Goal: Transaction & Acquisition: Book appointment/travel/reservation

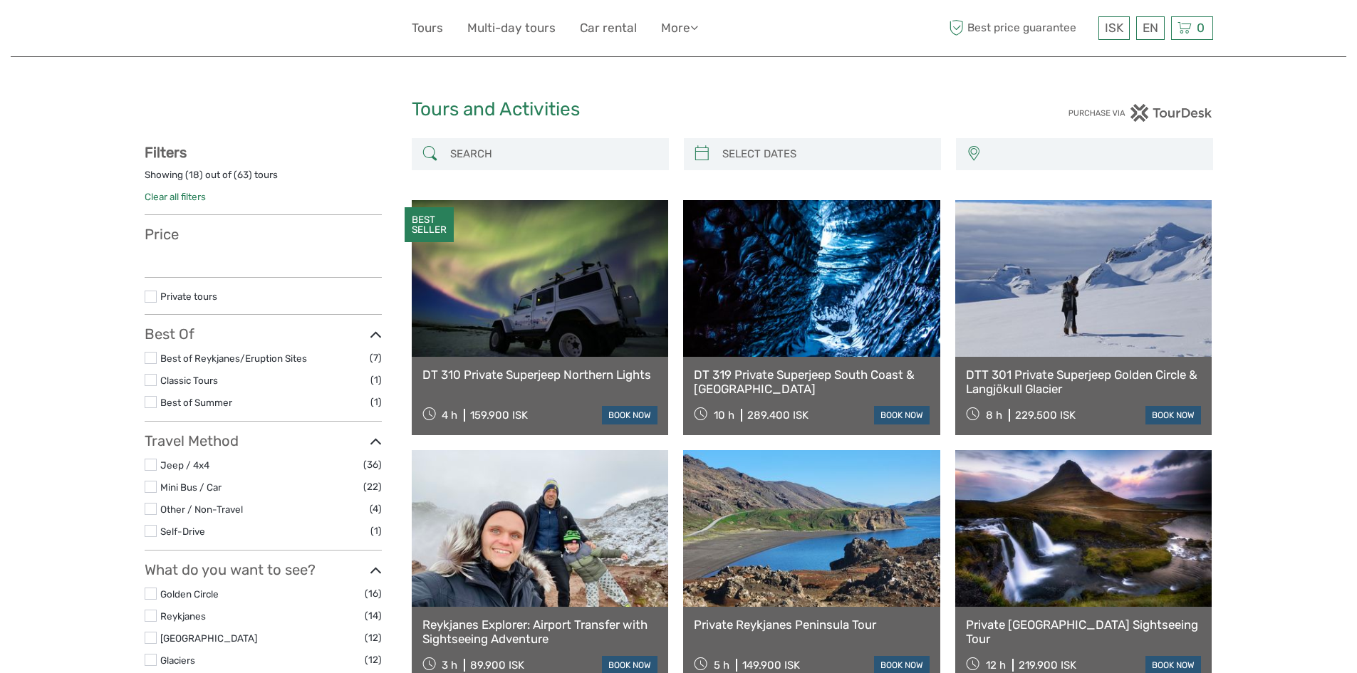
select select
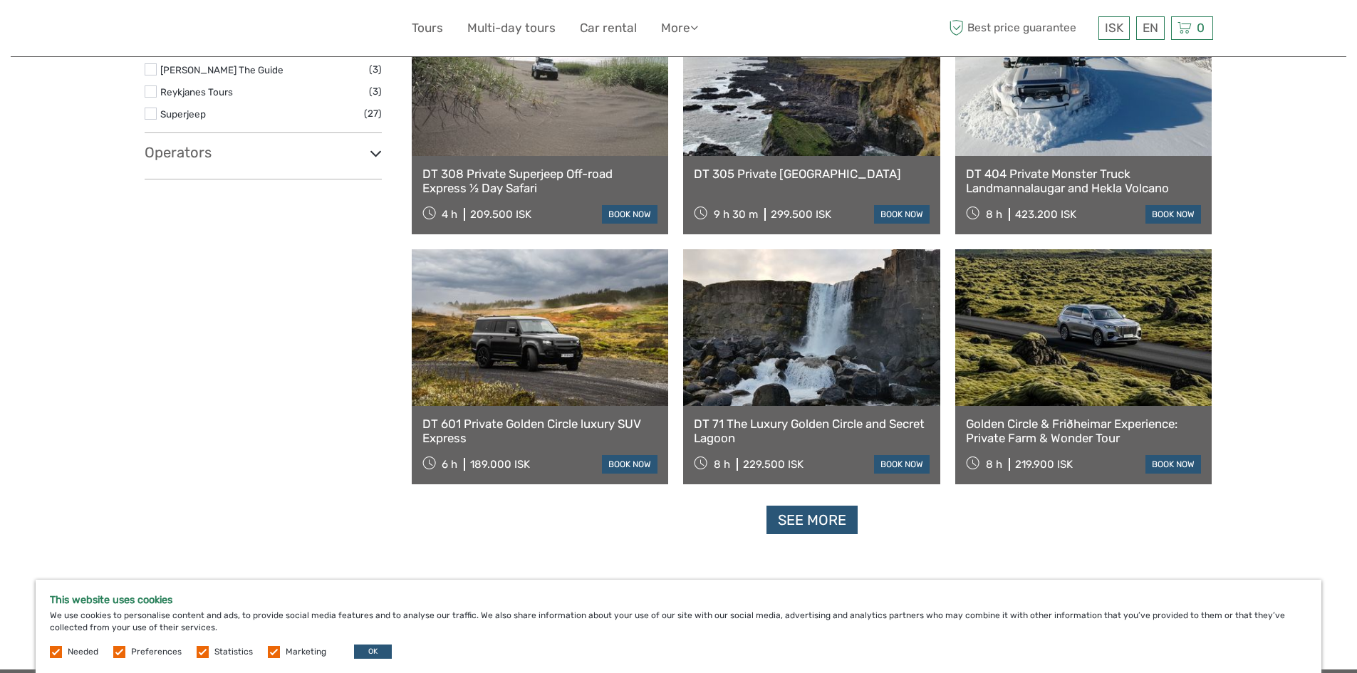
scroll to position [1211, 0]
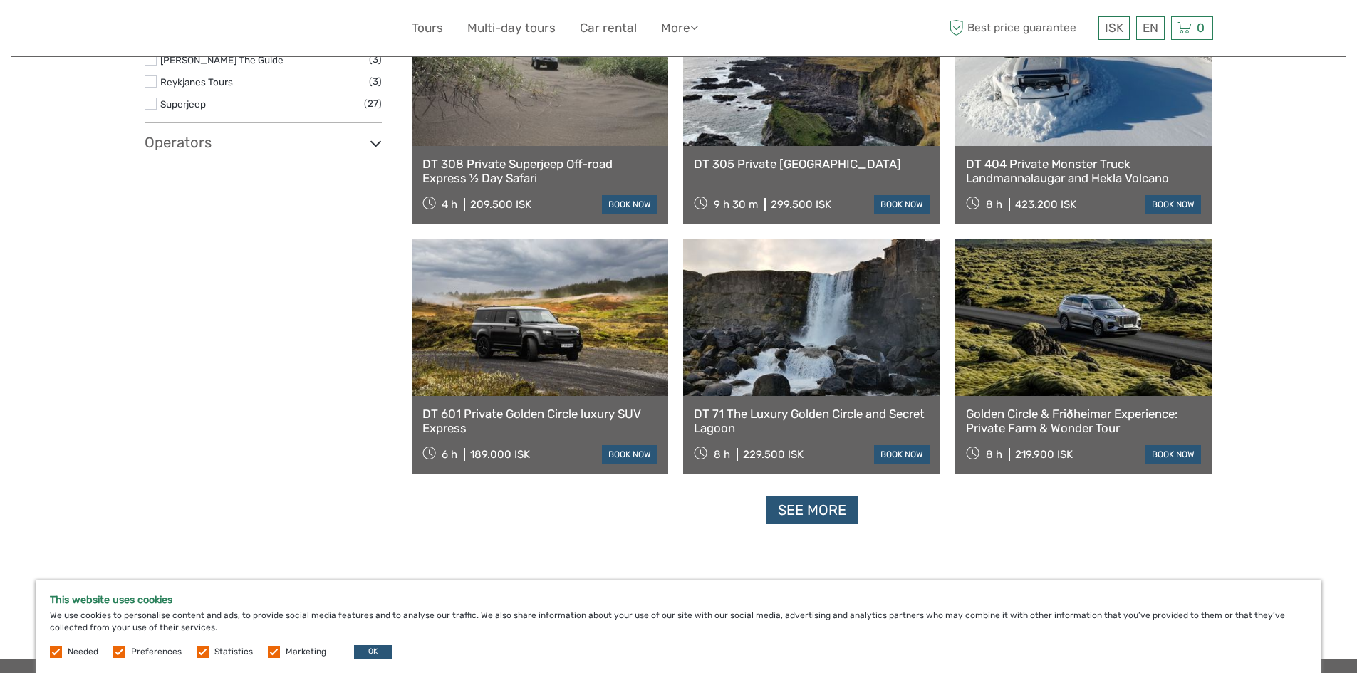
click at [536, 321] on link at bounding box center [540, 317] width 257 height 157
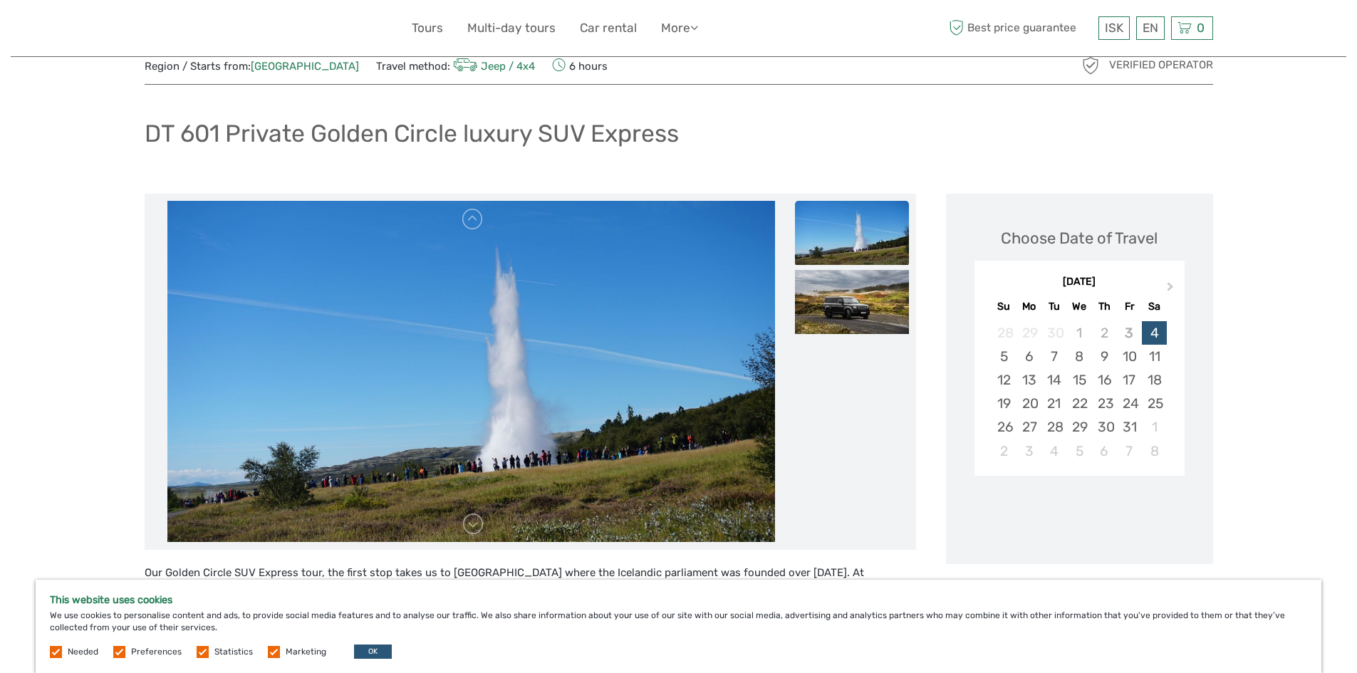
scroll to position [71, 0]
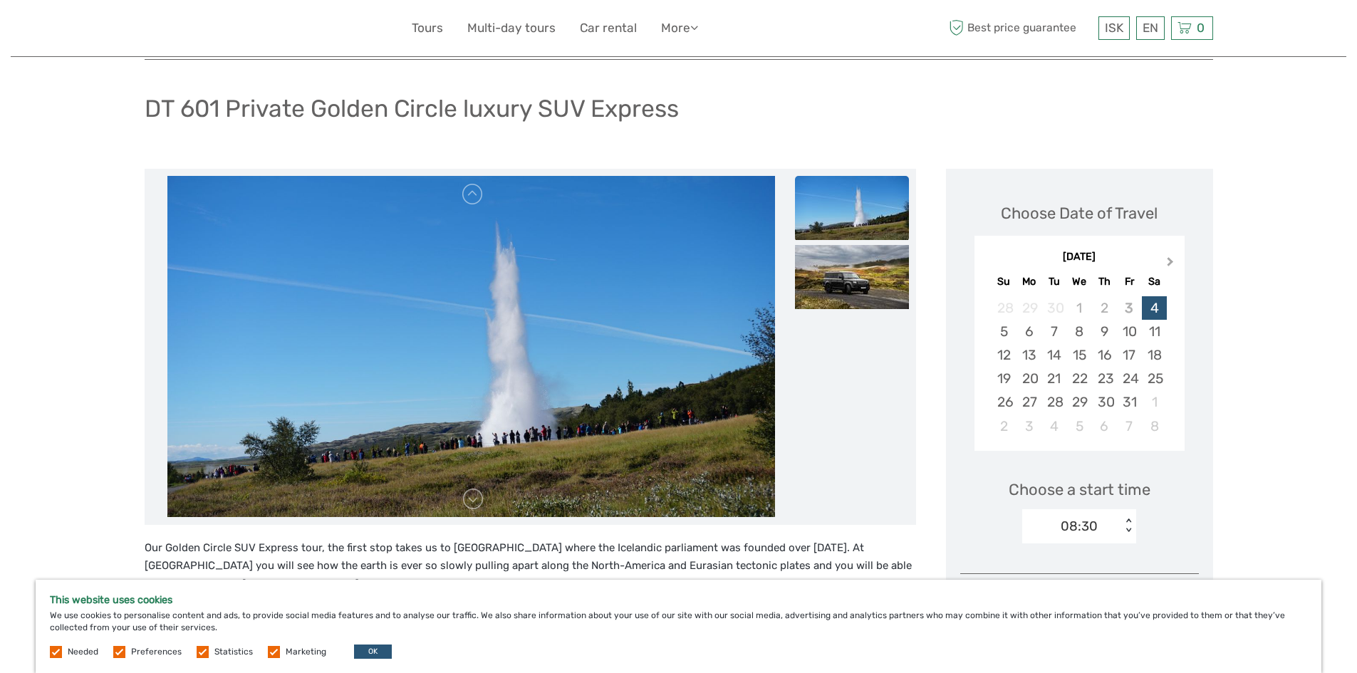
click at [1170, 261] on span "Next Month" at bounding box center [1170, 264] width 0 height 21
click at [999, 403] on div "28" at bounding box center [1003, 402] width 25 height 24
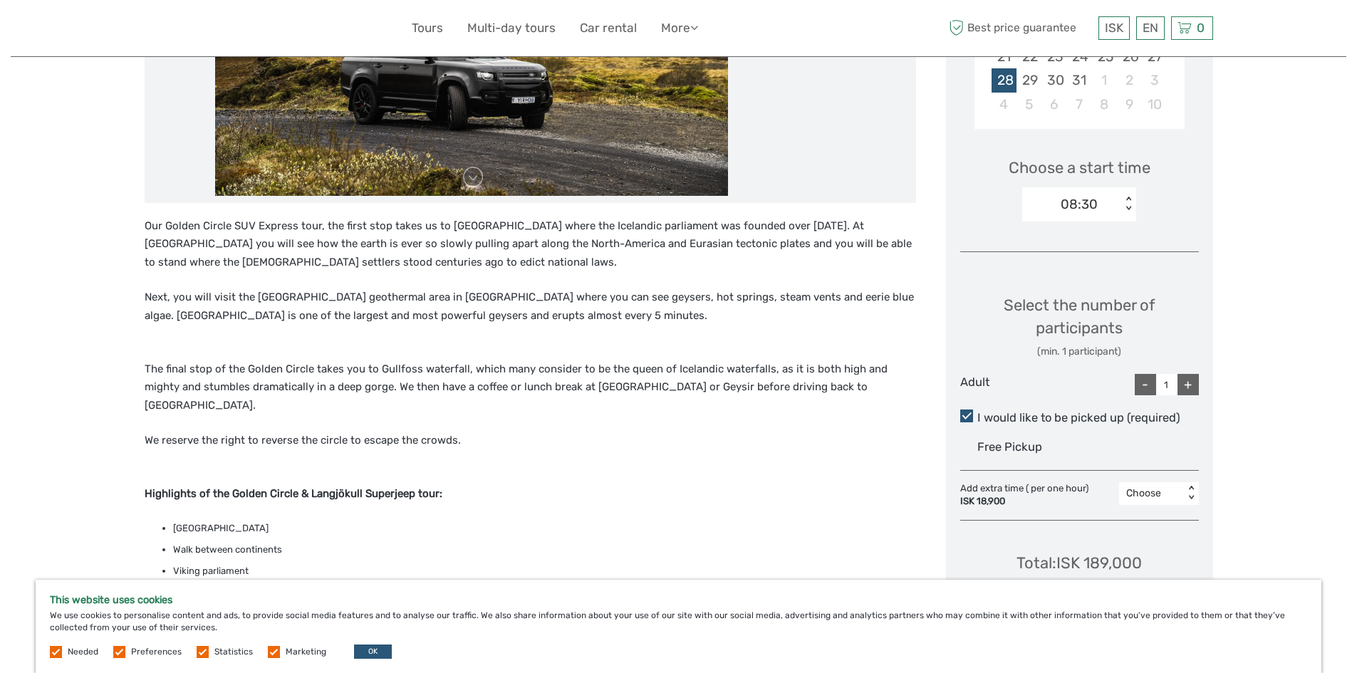
scroll to position [427, 0]
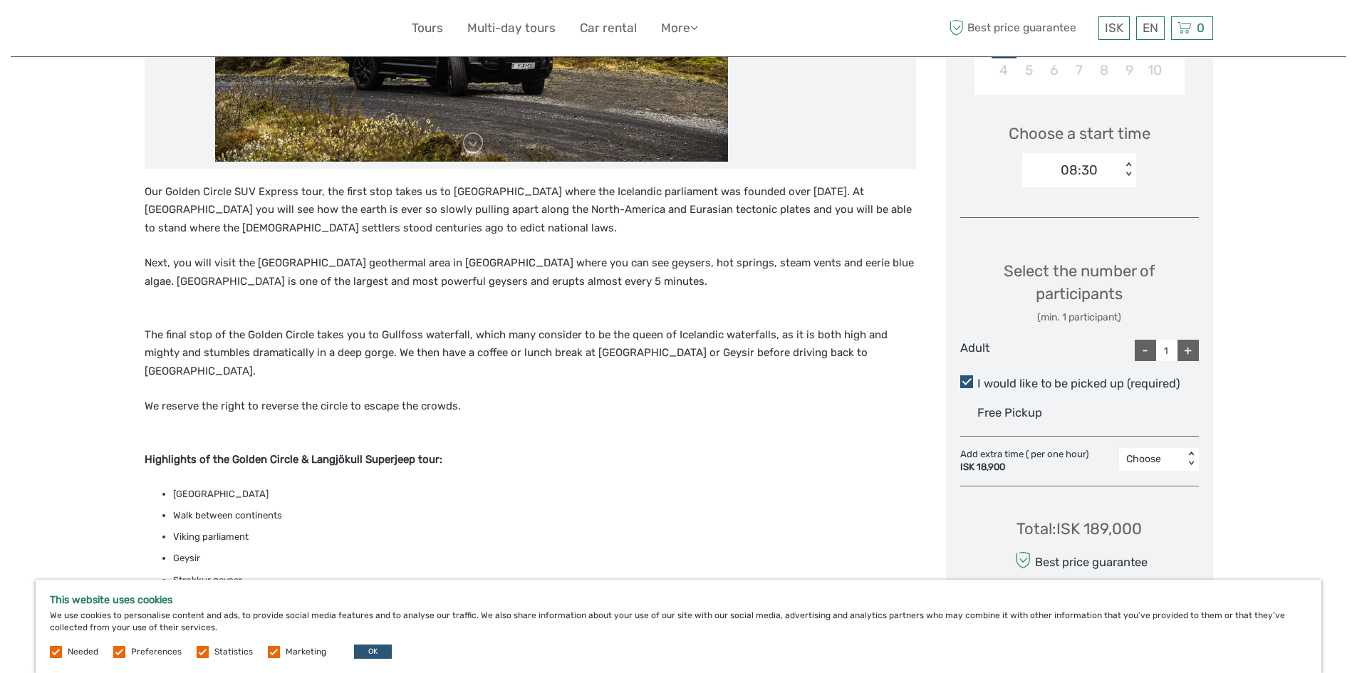
click at [1188, 350] on div "+" at bounding box center [1187, 350] width 21 height 21
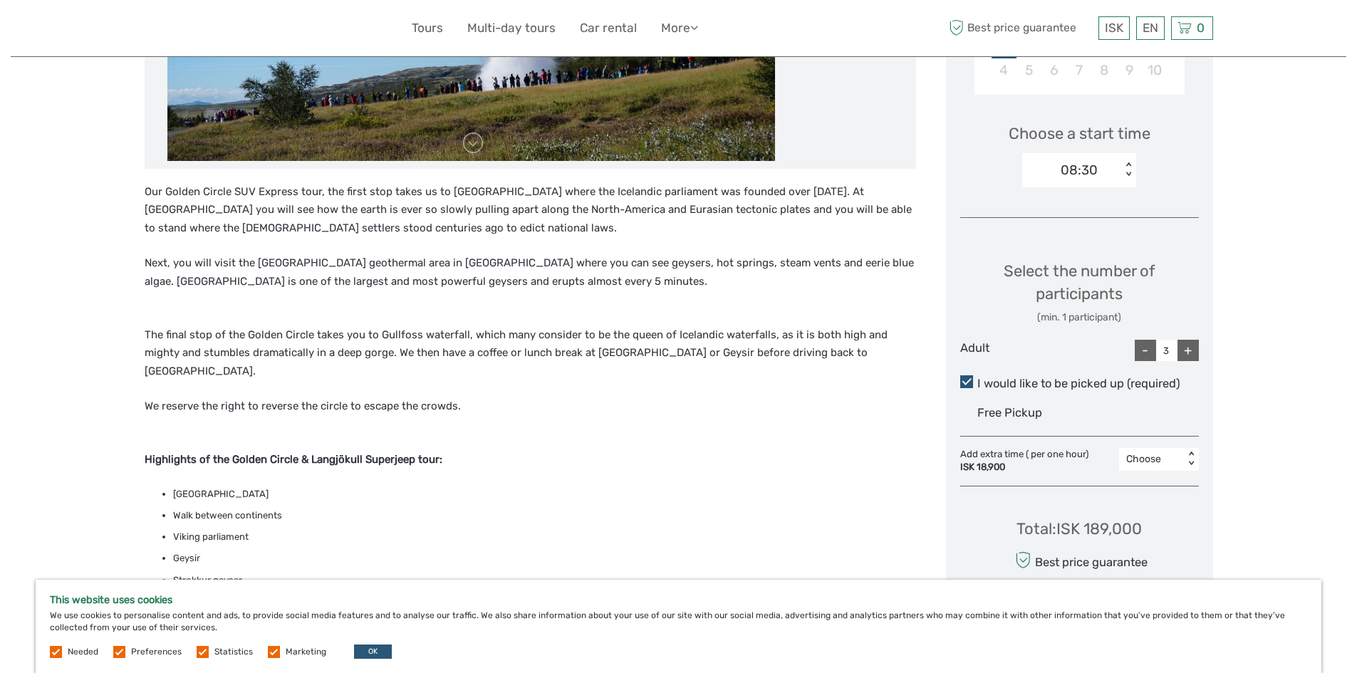
click at [1188, 350] on div "+" at bounding box center [1187, 350] width 21 height 21
type input "4"
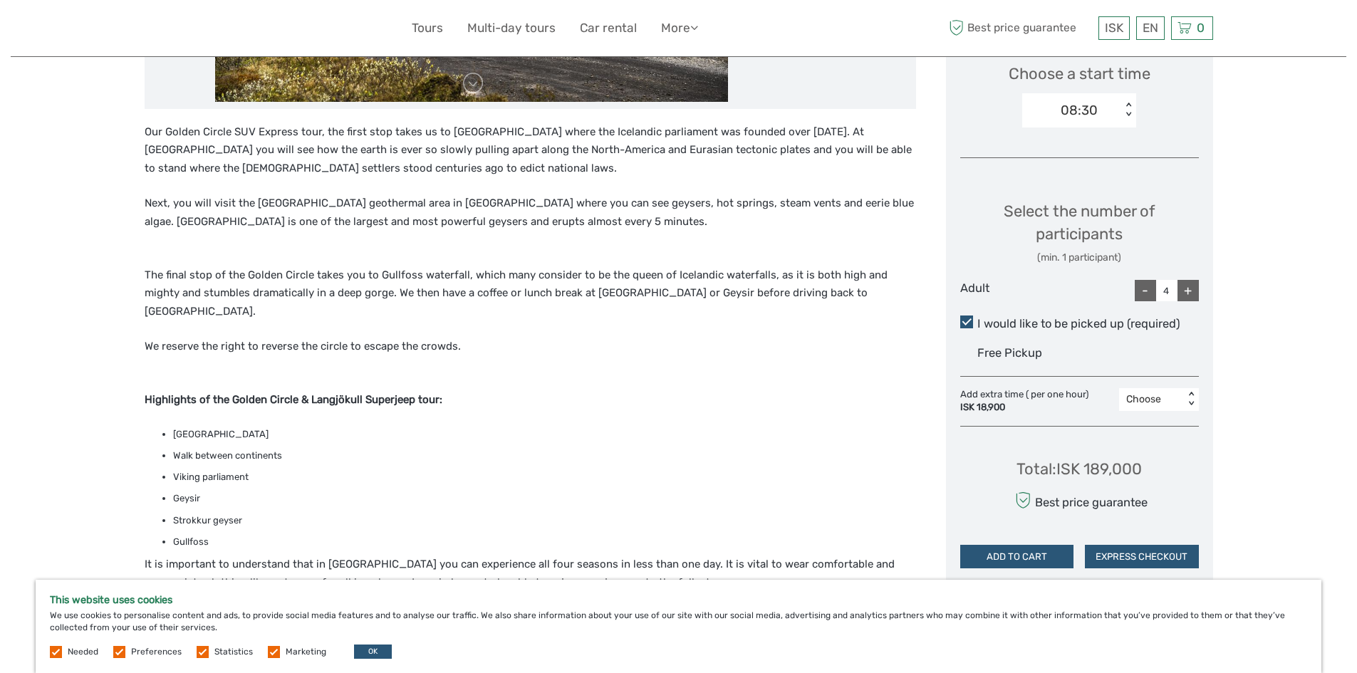
scroll to position [356, 0]
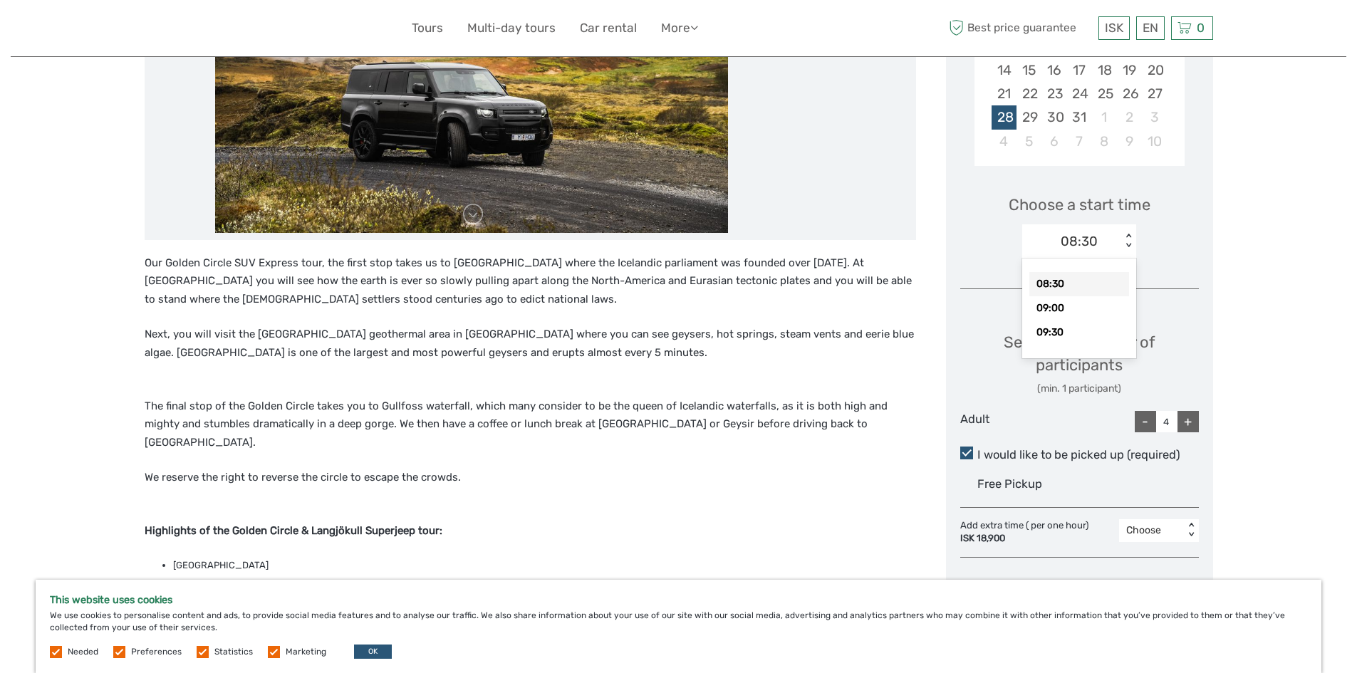
click at [1130, 234] on div "< >" at bounding box center [1128, 241] width 12 height 15
click at [1202, 234] on div "Choose Date of Travel December 2025 Previous Month Next Month December 2025 Su …" at bounding box center [1079, 299] width 267 height 830
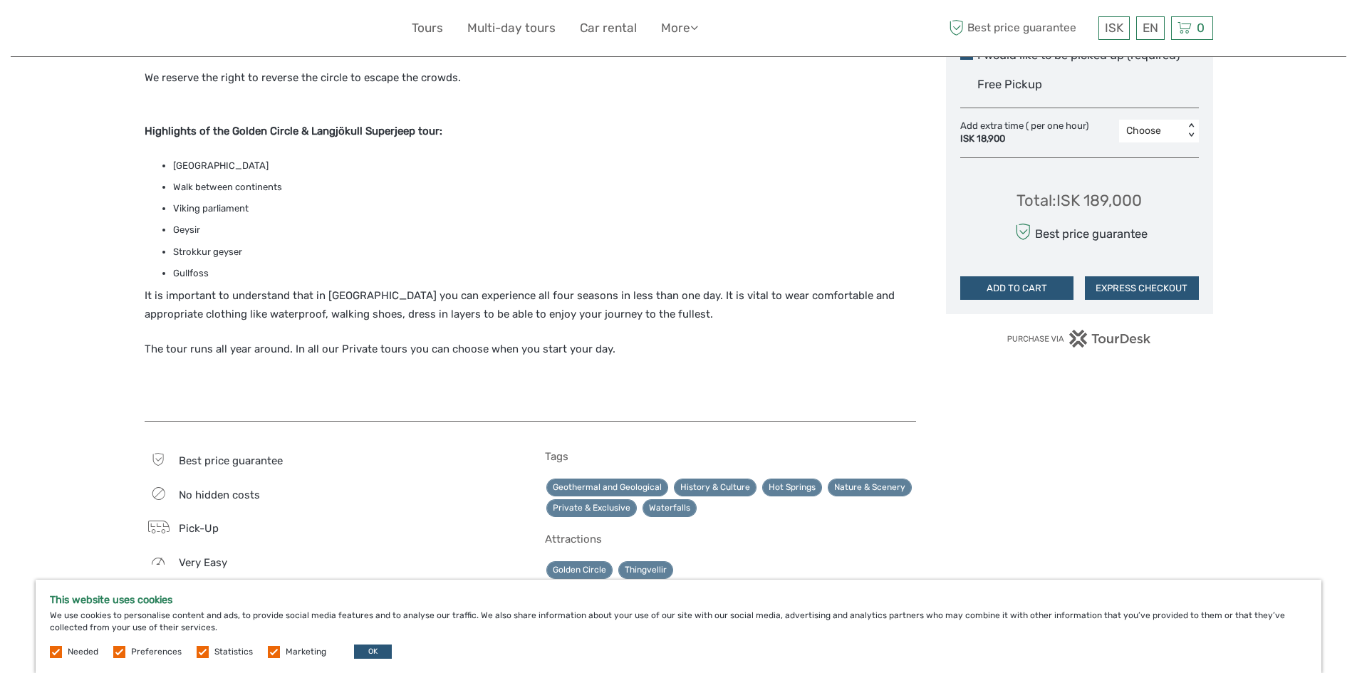
scroll to position [926, 0]
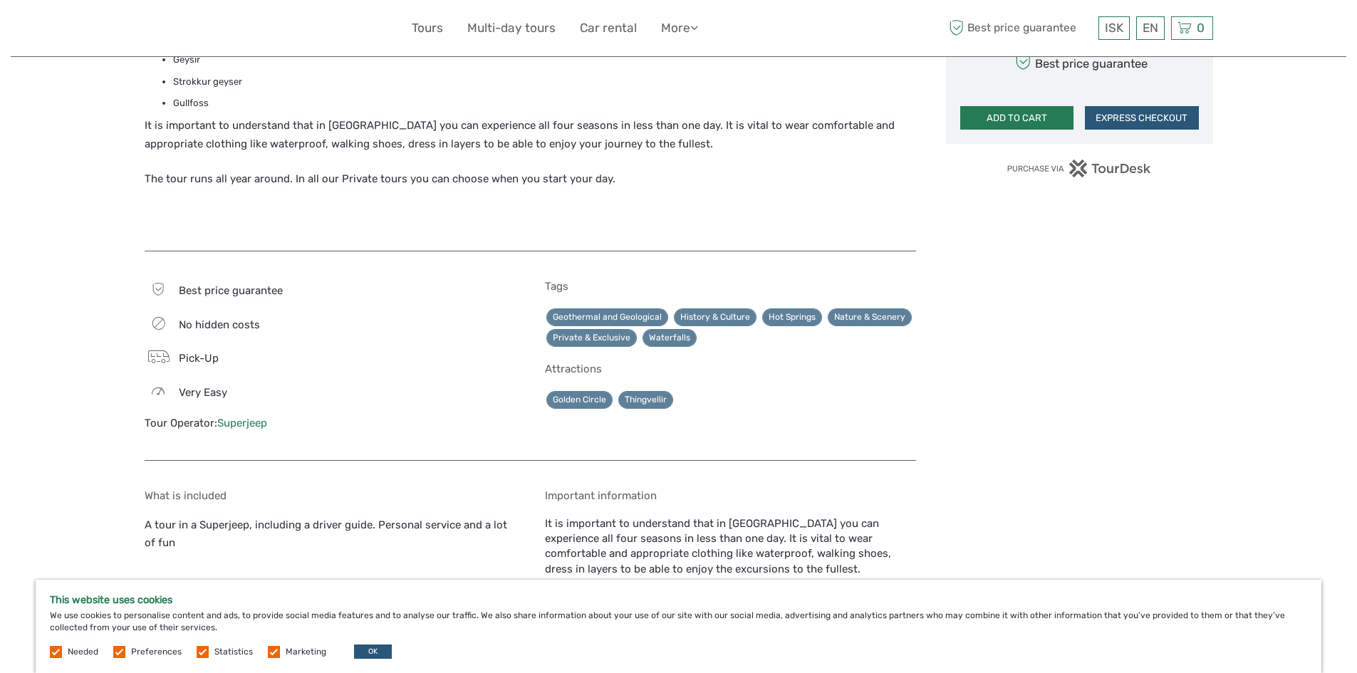
drag, startPoint x: 1020, startPoint y: 118, endPoint x: 1020, endPoint y: 130, distance: 11.4
click at [1021, 119] on button "ADD TO CART" at bounding box center [1017, 118] width 114 height 24
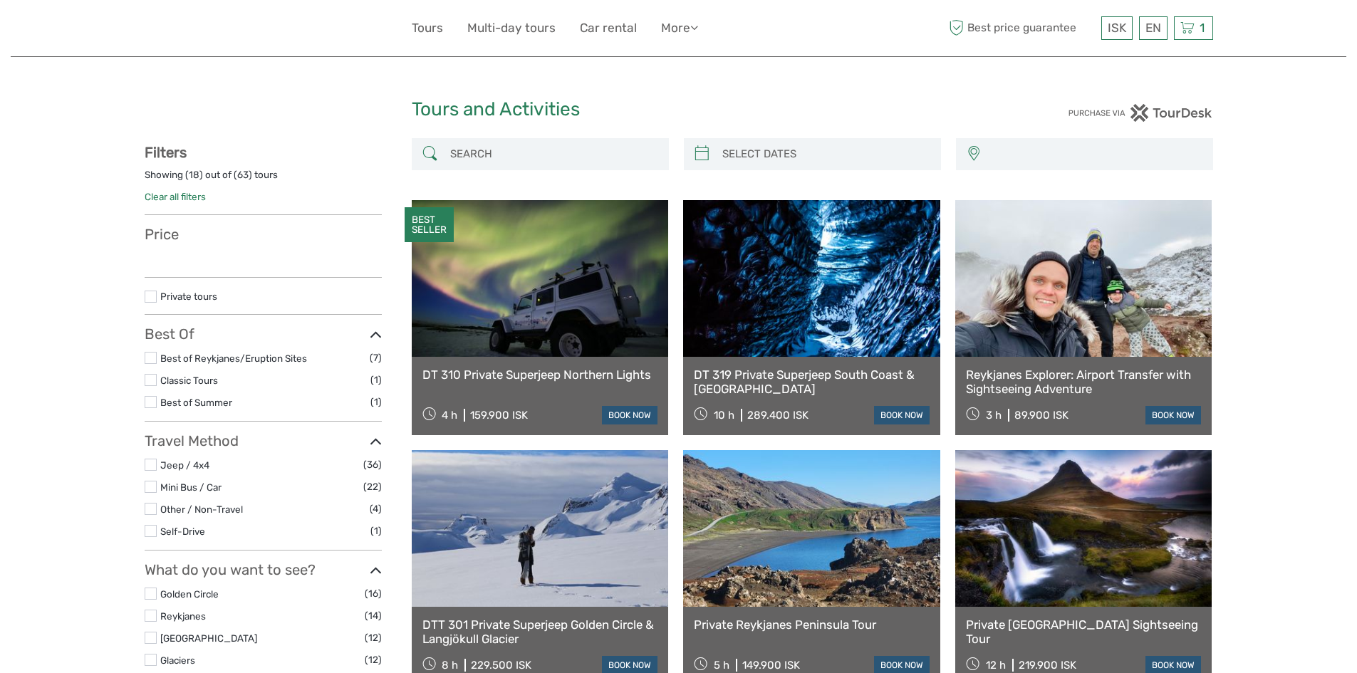
select select
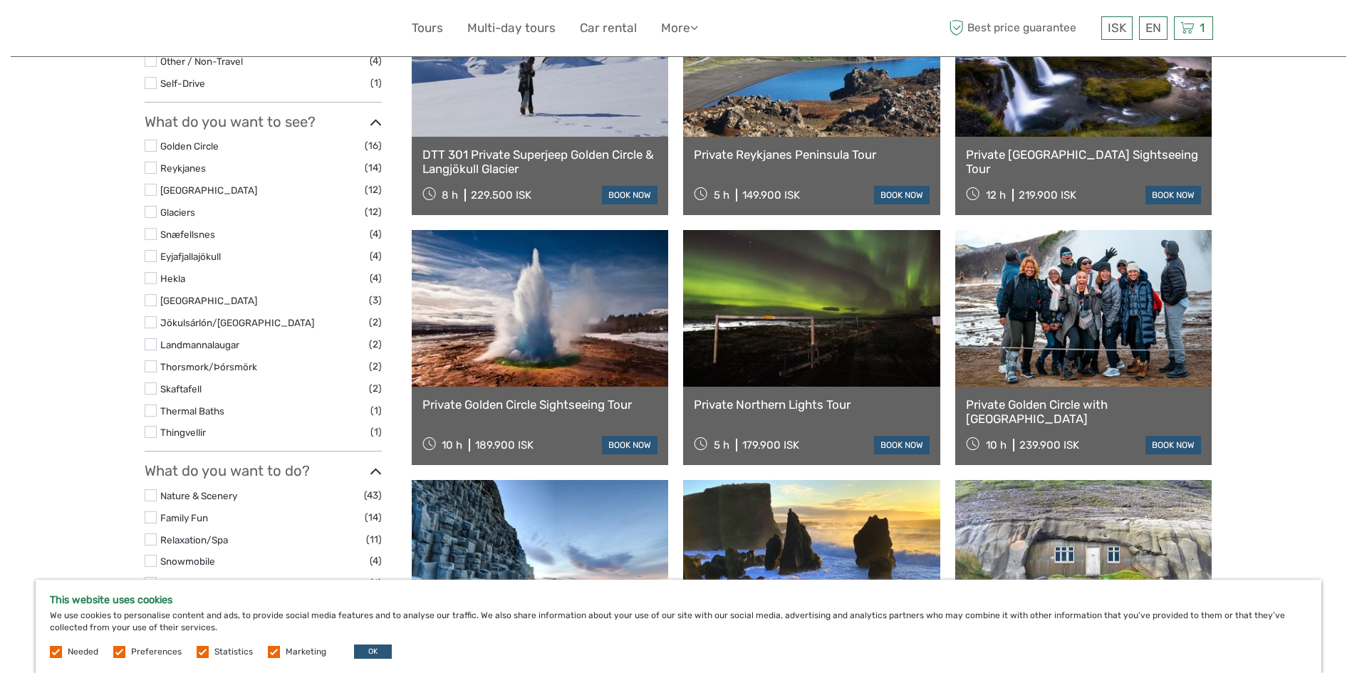
scroll to position [499, 0]
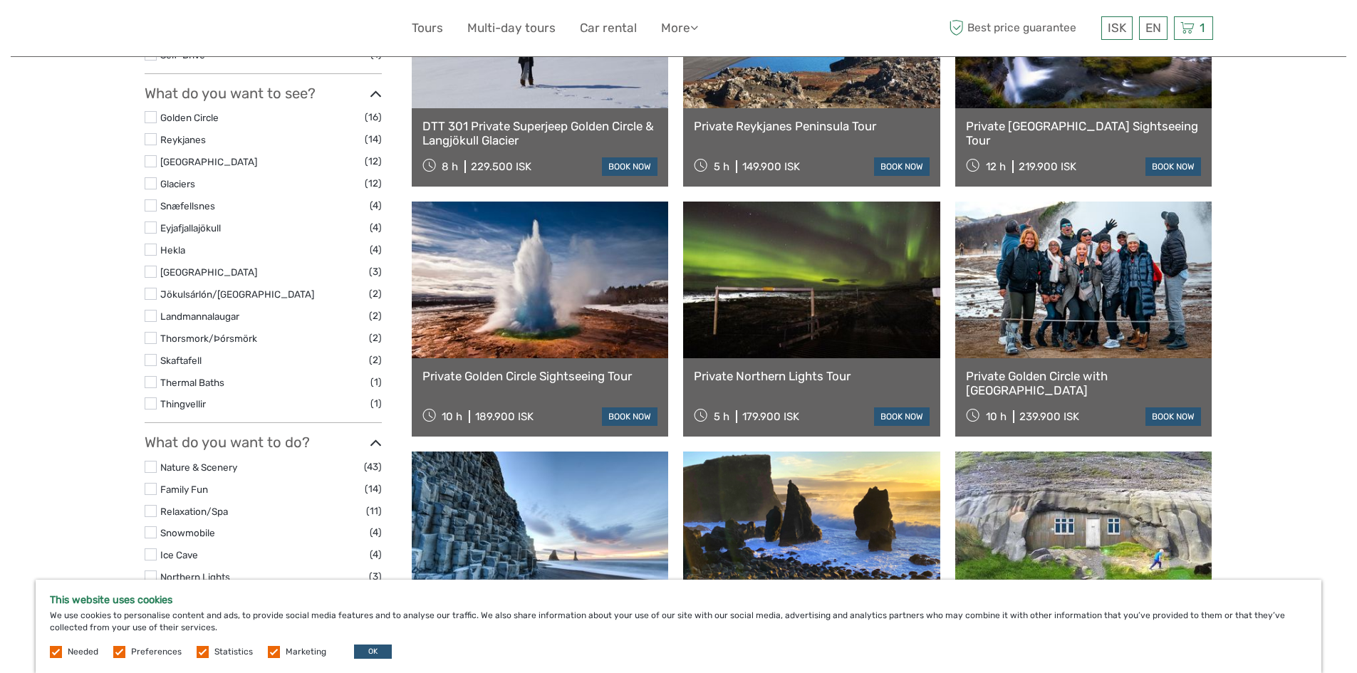
click at [541, 301] on link at bounding box center [540, 280] width 257 height 157
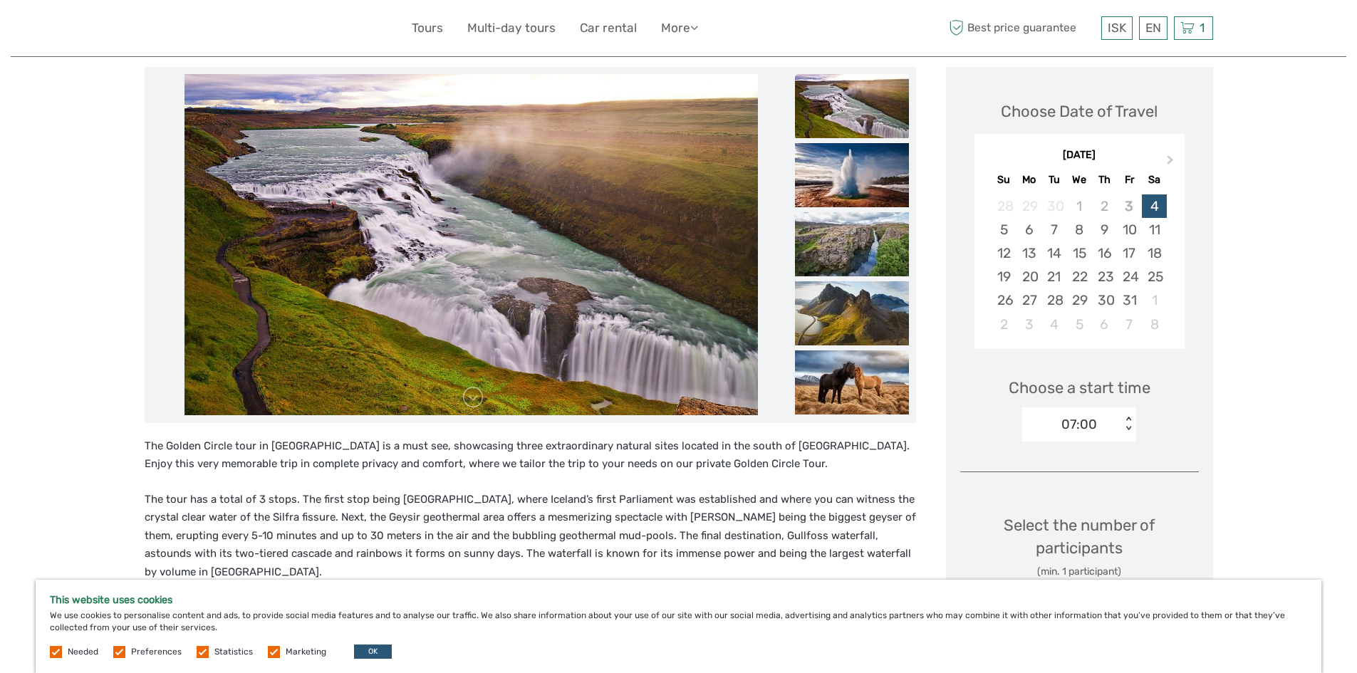
scroll to position [142, 0]
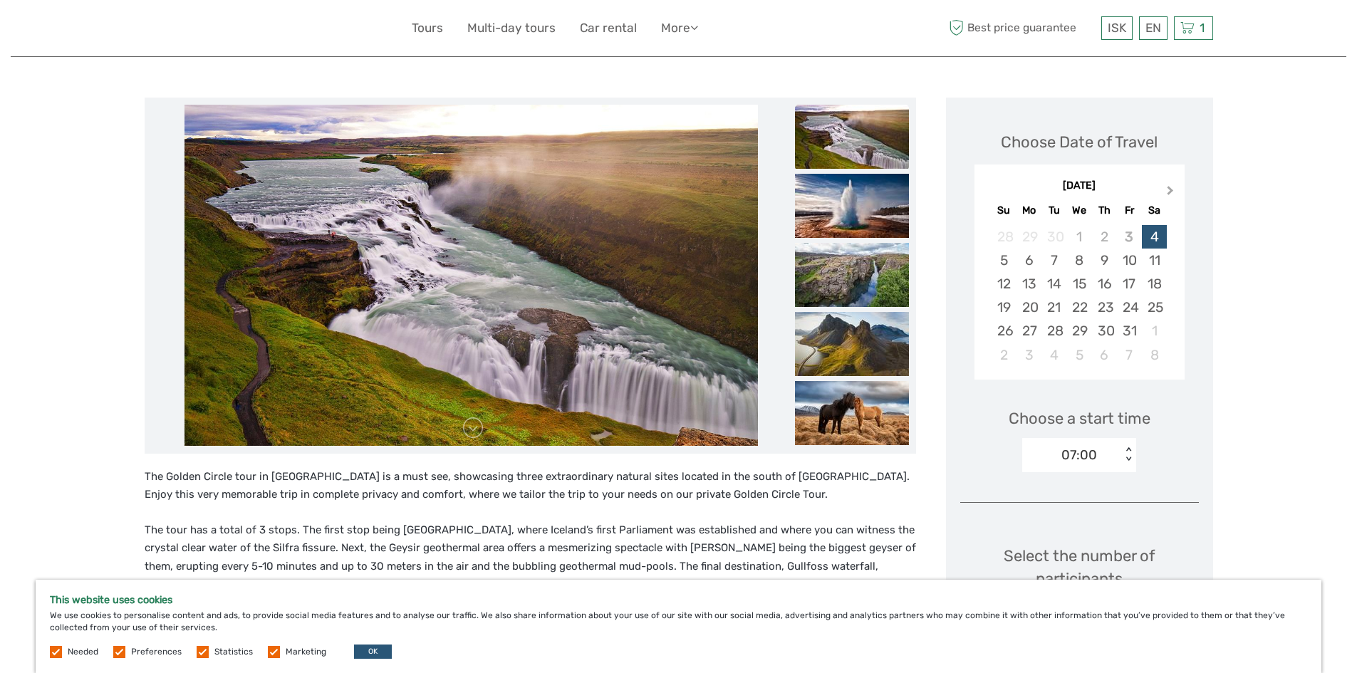
click at [1170, 187] on span "Next Month" at bounding box center [1170, 193] width 0 height 21
click at [1010, 327] on div "28" at bounding box center [1003, 331] width 25 height 24
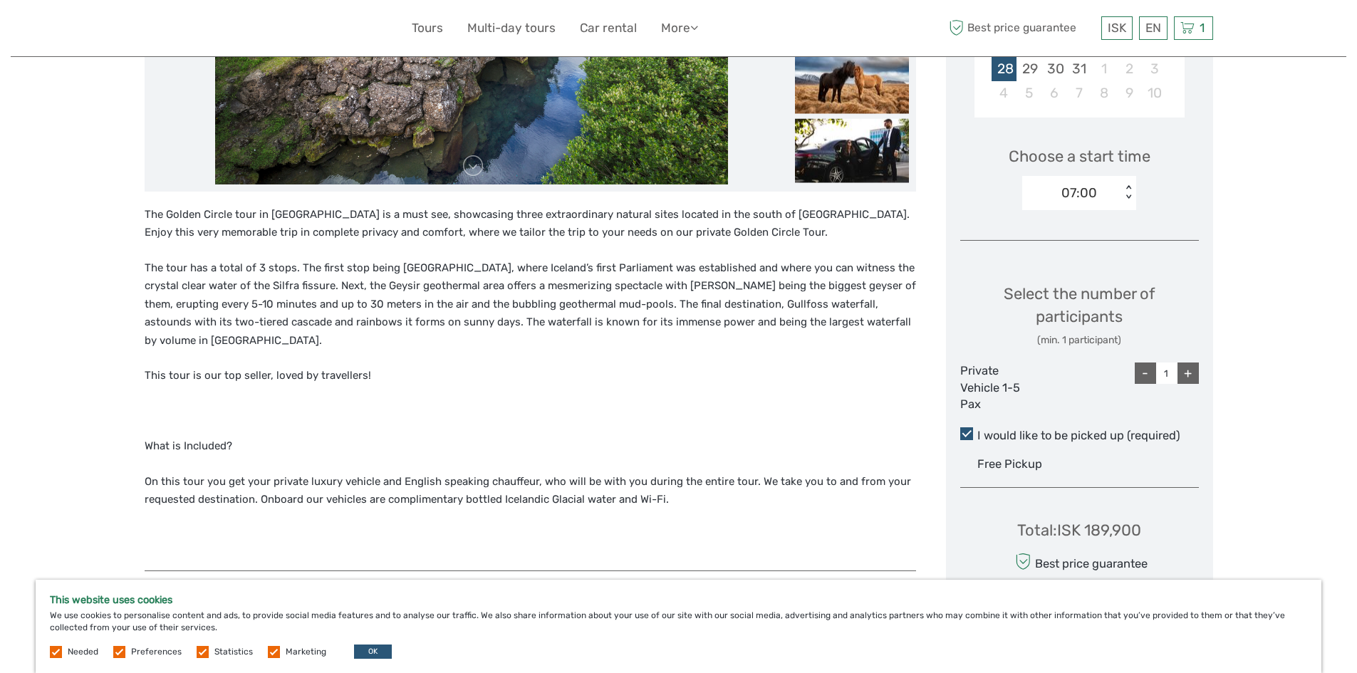
scroll to position [427, 0]
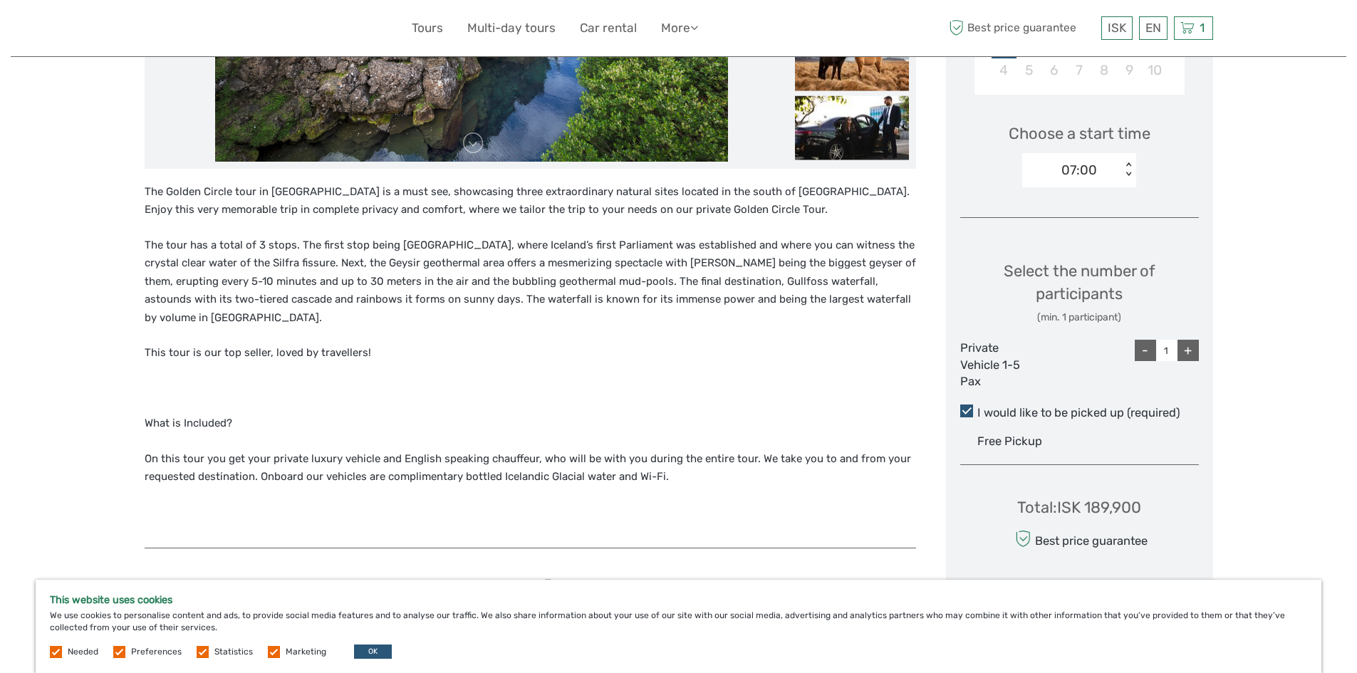
click at [1192, 350] on div "+" at bounding box center [1187, 350] width 21 height 21
click at [1191, 352] on div "+" at bounding box center [1187, 350] width 21 height 21
type input "4"
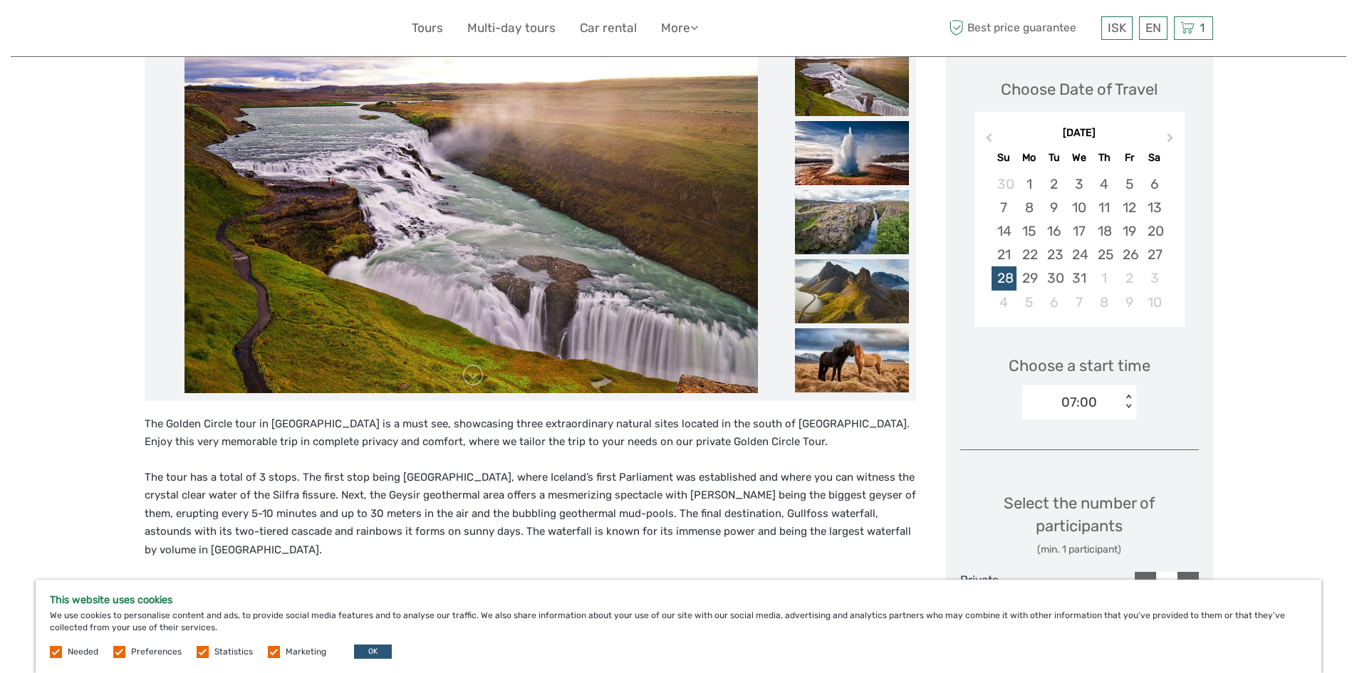
scroll to position [71, 0]
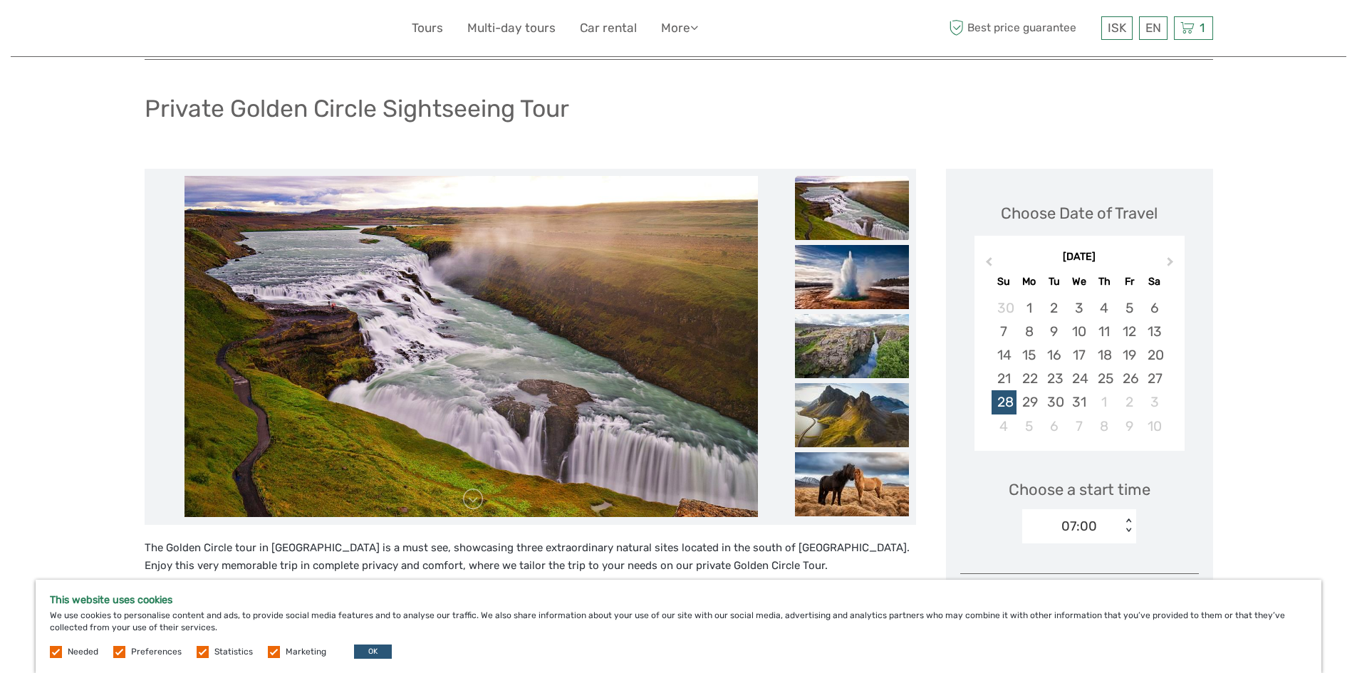
click at [831, 197] on img at bounding box center [852, 208] width 114 height 64
click at [850, 277] on img at bounding box center [852, 277] width 114 height 64
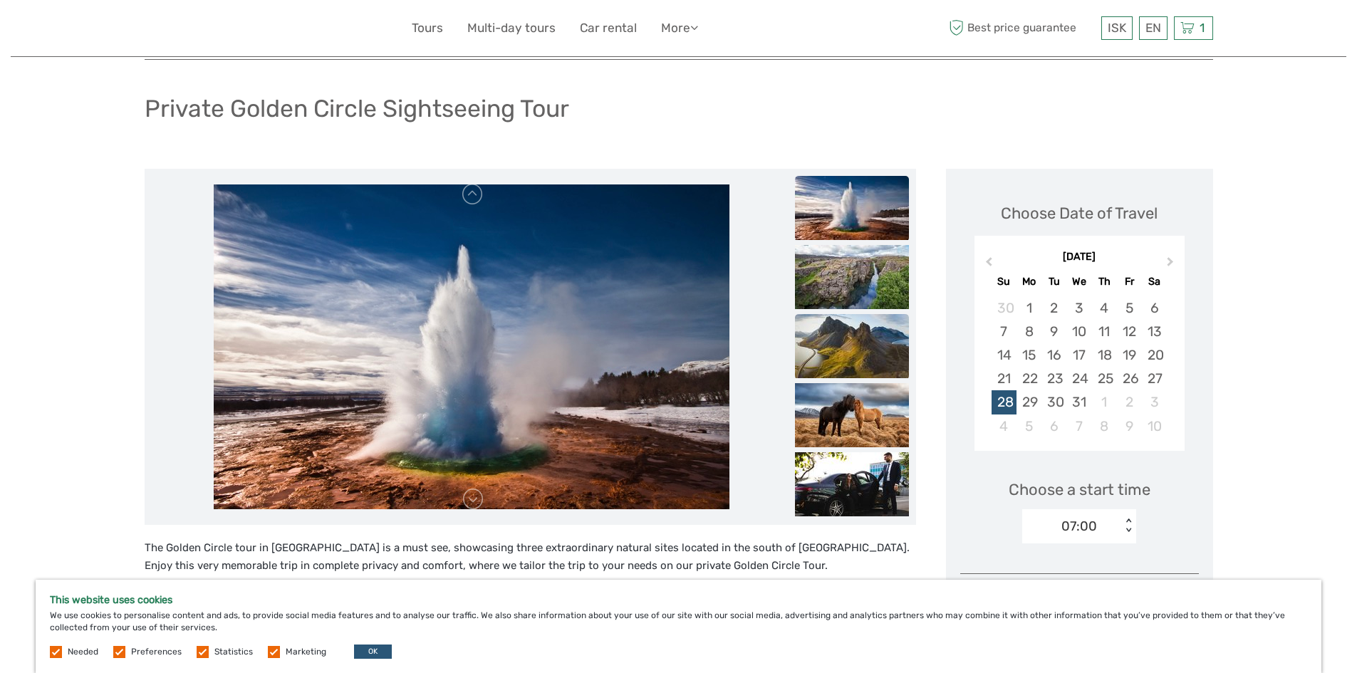
click at [853, 343] on img at bounding box center [852, 346] width 114 height 64
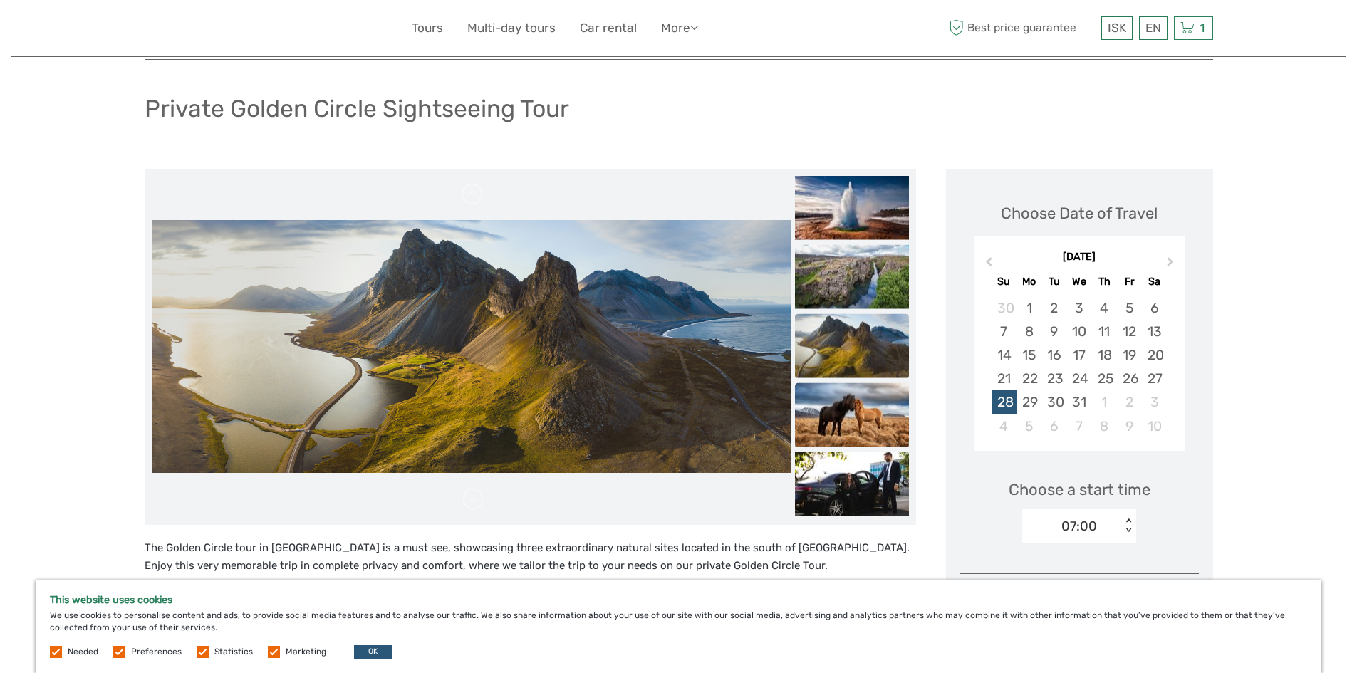
click at [848, 417] on img at bounding box center [852, 414] width 114 height 64
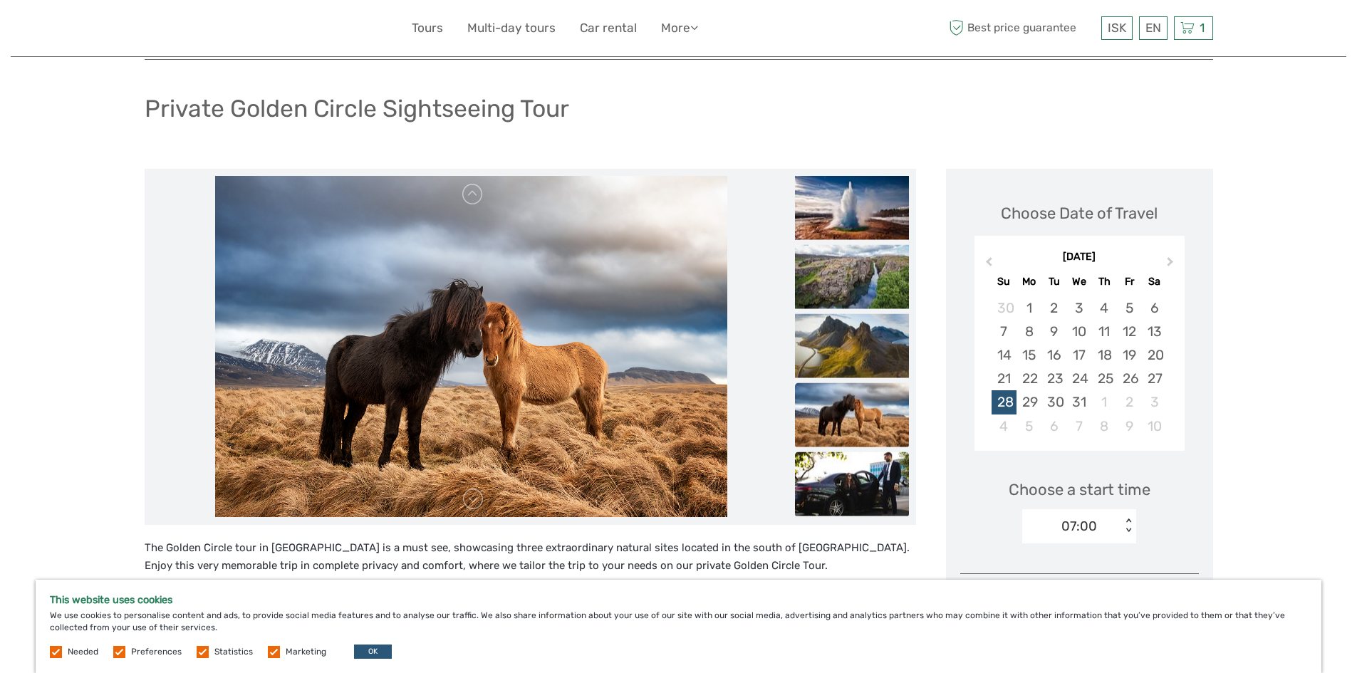
click at [845, 475] on img at bounding box center [852, 484] width 114 height 64
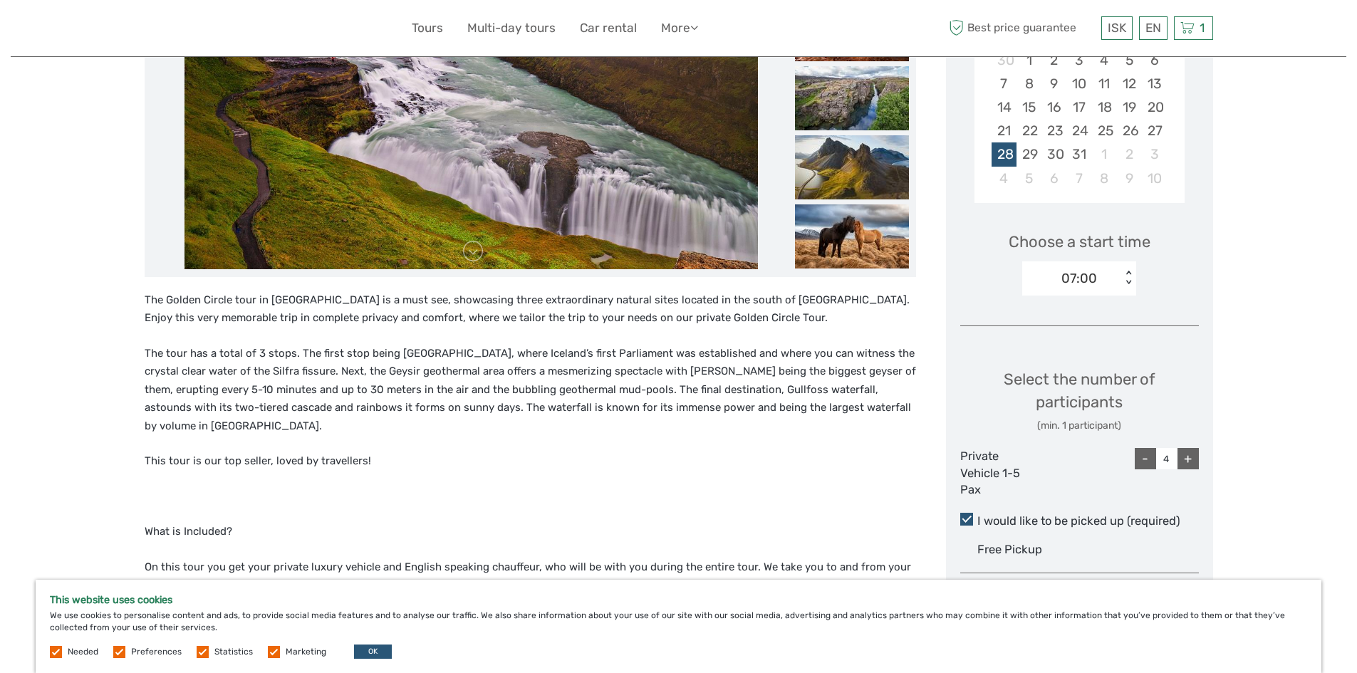
scroll to position [356, 0]
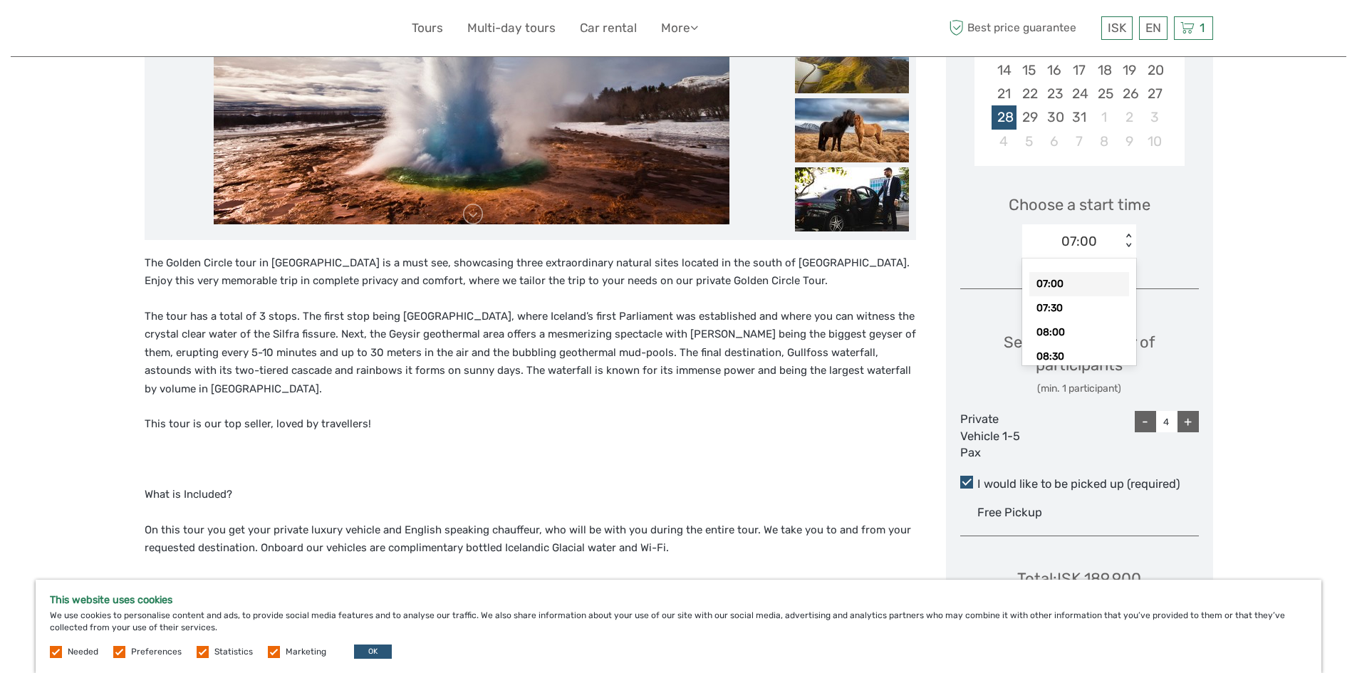
click at [1131, 247] on div "< >" at bounding box center [1128, 241] width 12 height 15
click at [1248, 218] on div "Region / Starts from: Capital Region Travel method: Mini Bus / Car 10 hours Ver…" at bounding box center [678, 343] width 1335 height 1398
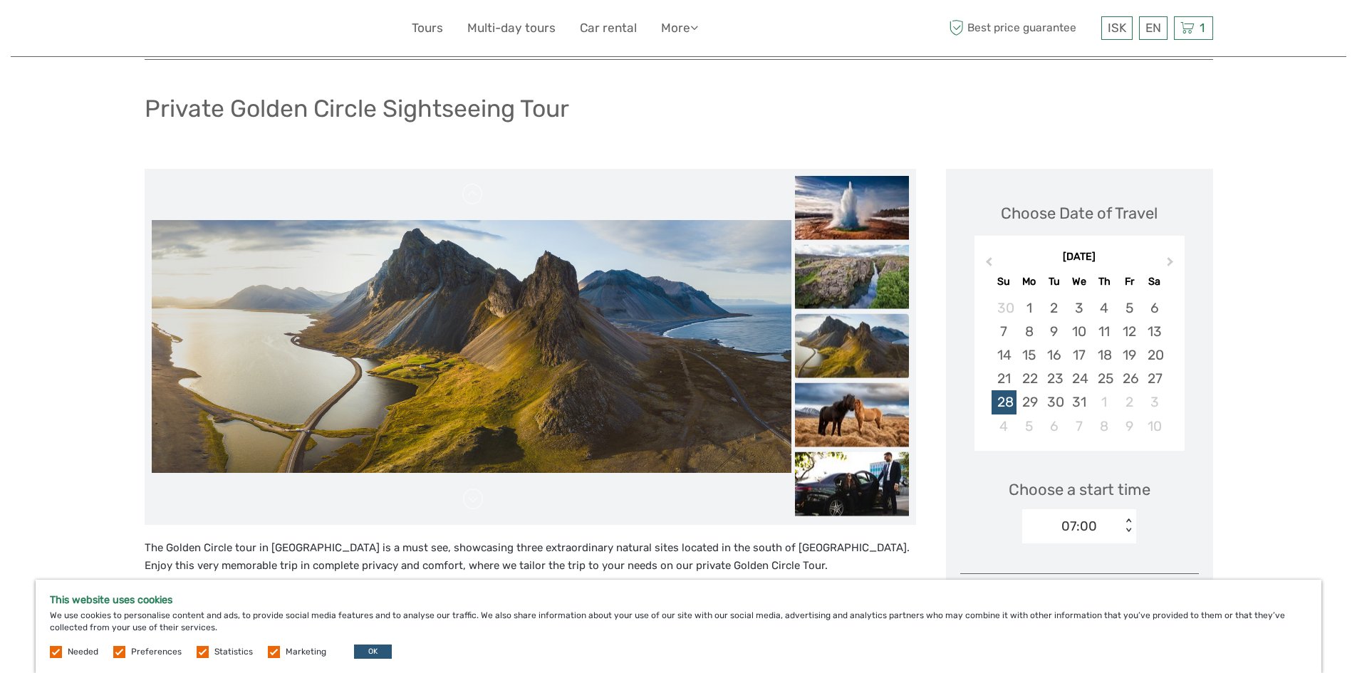
scroll to position [0, 0]
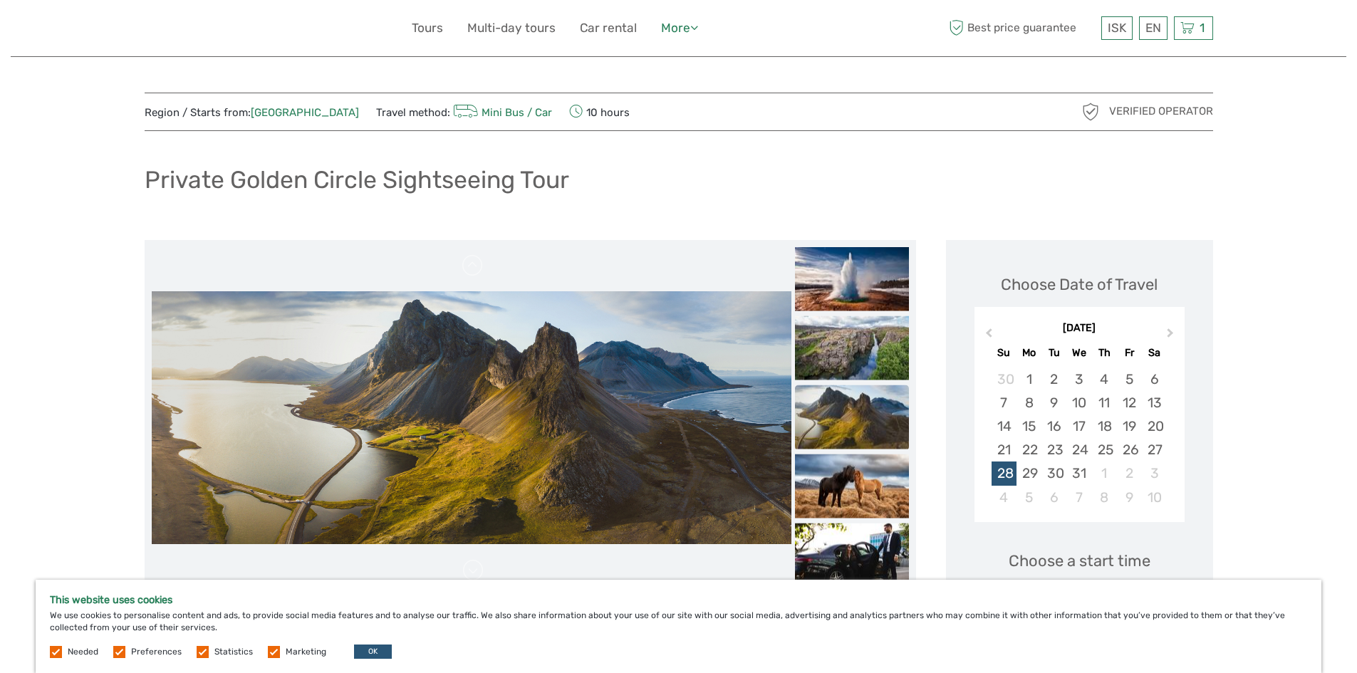
click at [691, 31] on link "More" at bounding box center [679, 28] width 37 height 21
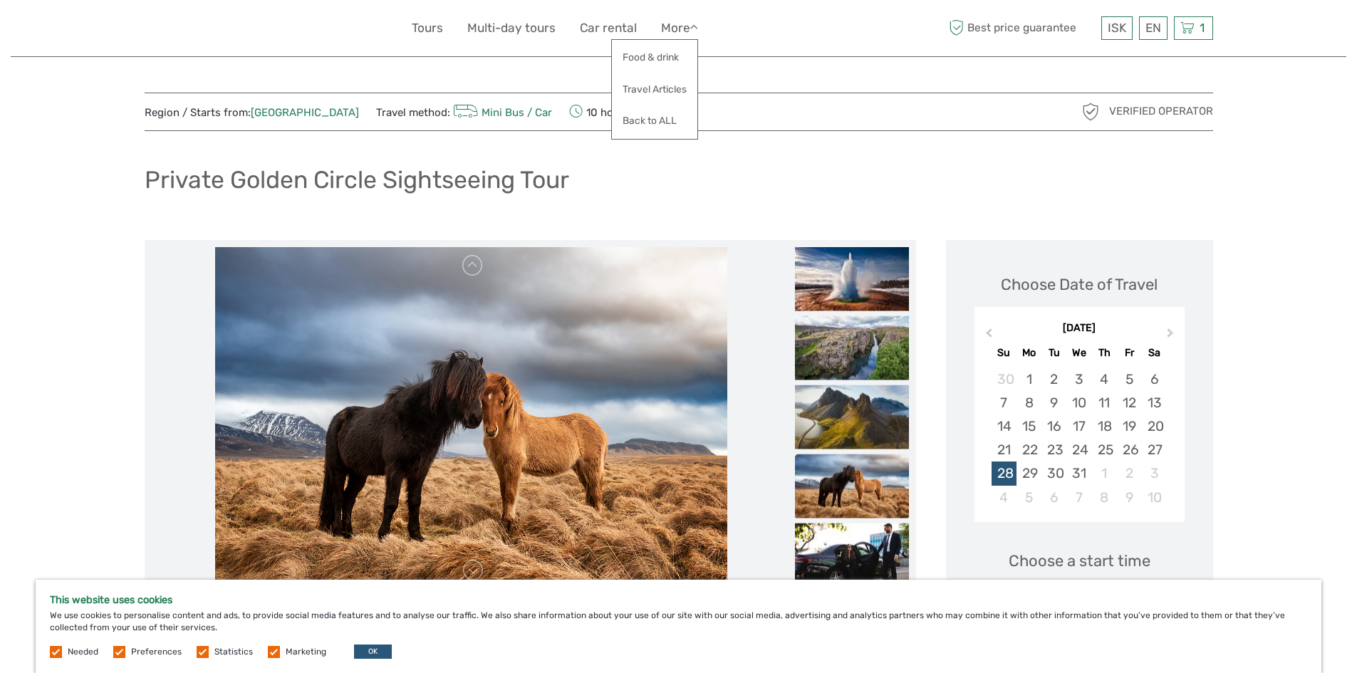
click at [905, 160] on div "Private Golden Circle Sightseeing Tour" at bounding box center [679, 186] width 1068 height 52
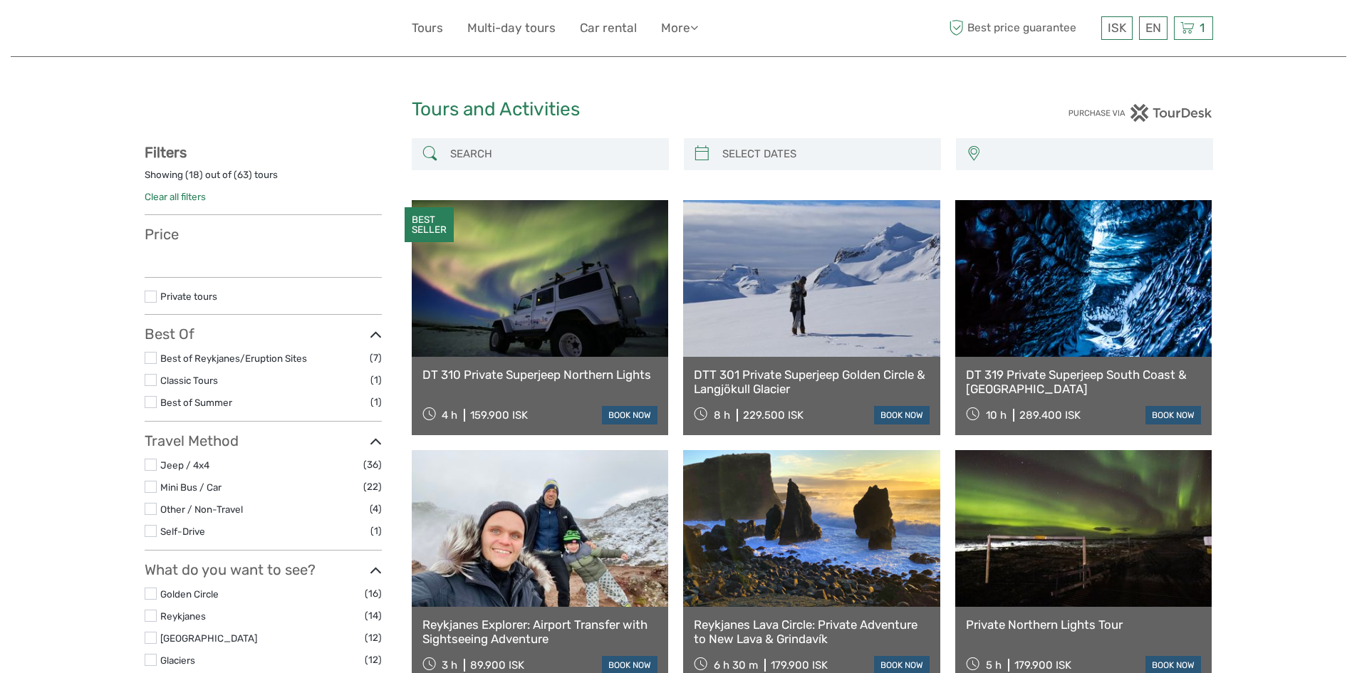
select select
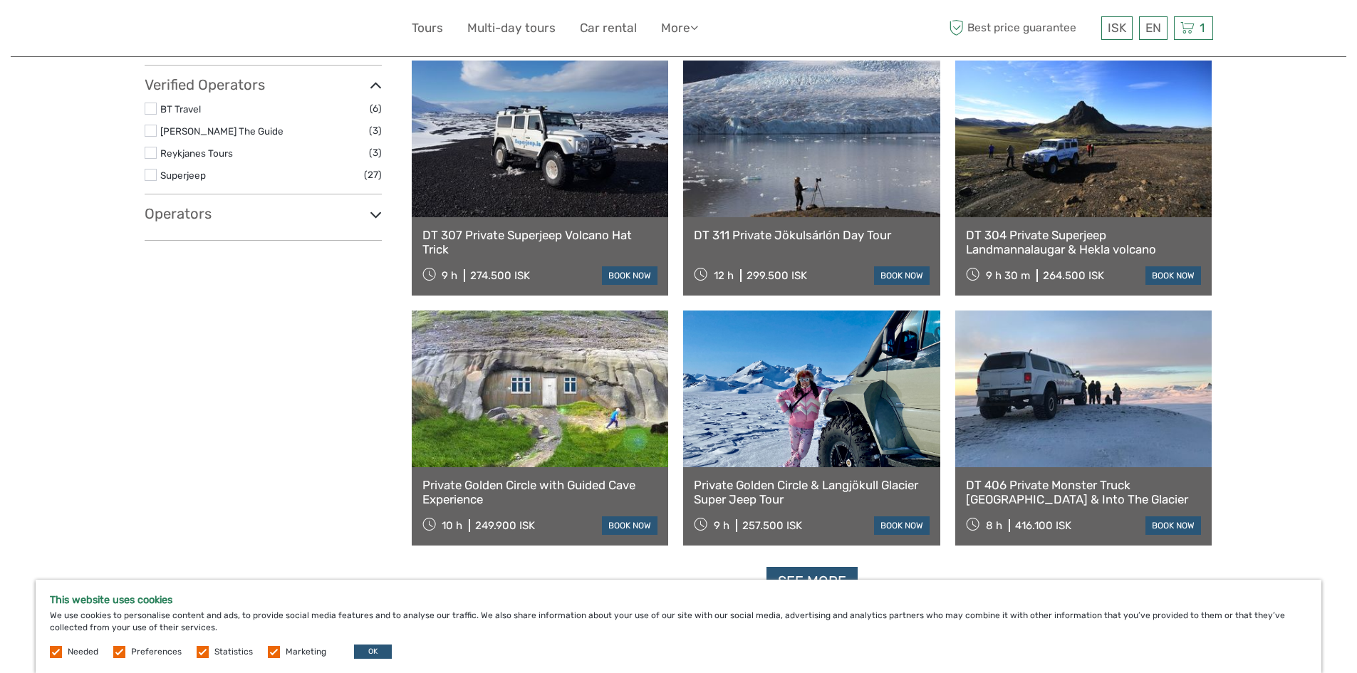
scroll to position [1211, 0]
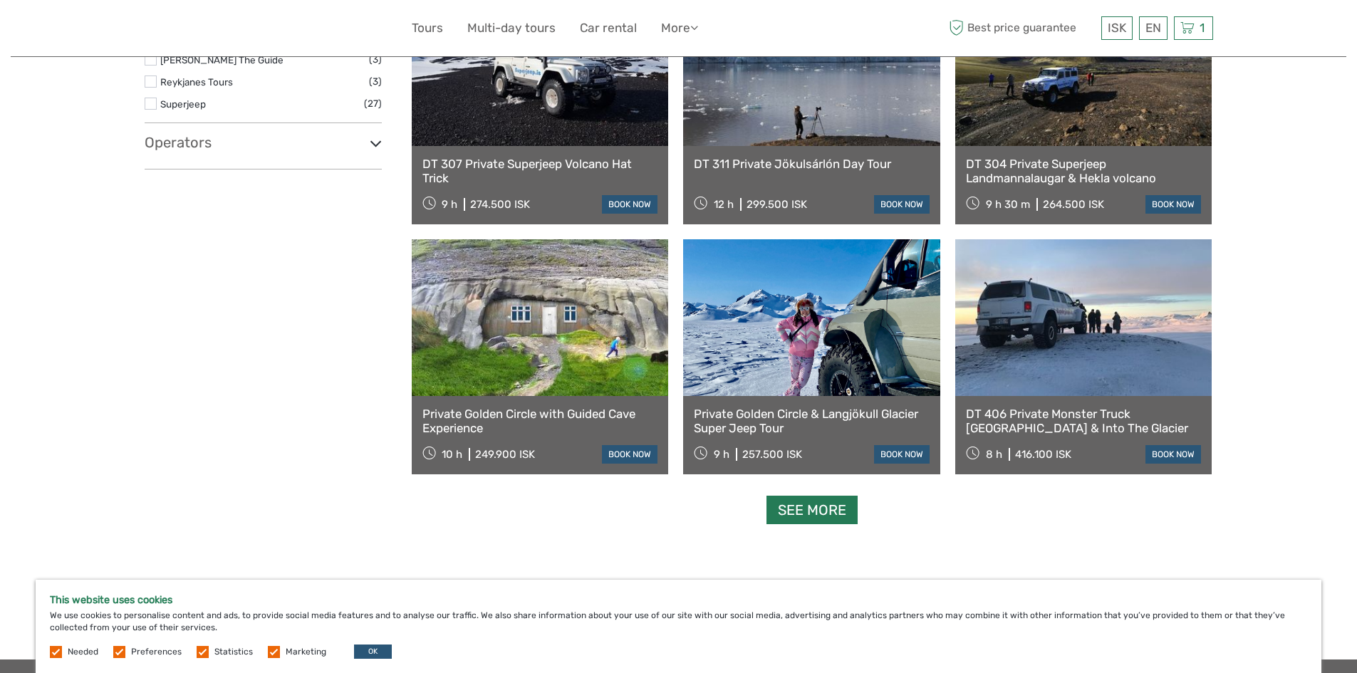
click at [830, 511] on link "See more" at bounding box center [811, 510] width 91 height 29
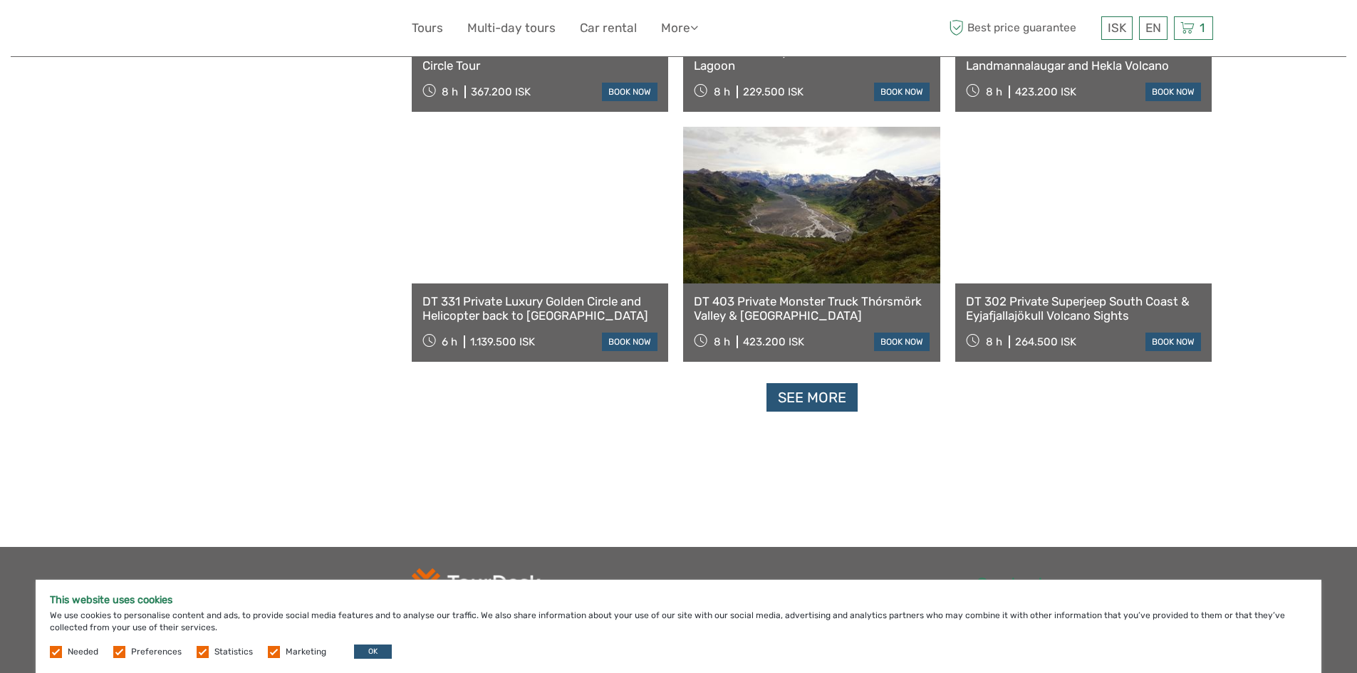
scroll to position [2849, 0]
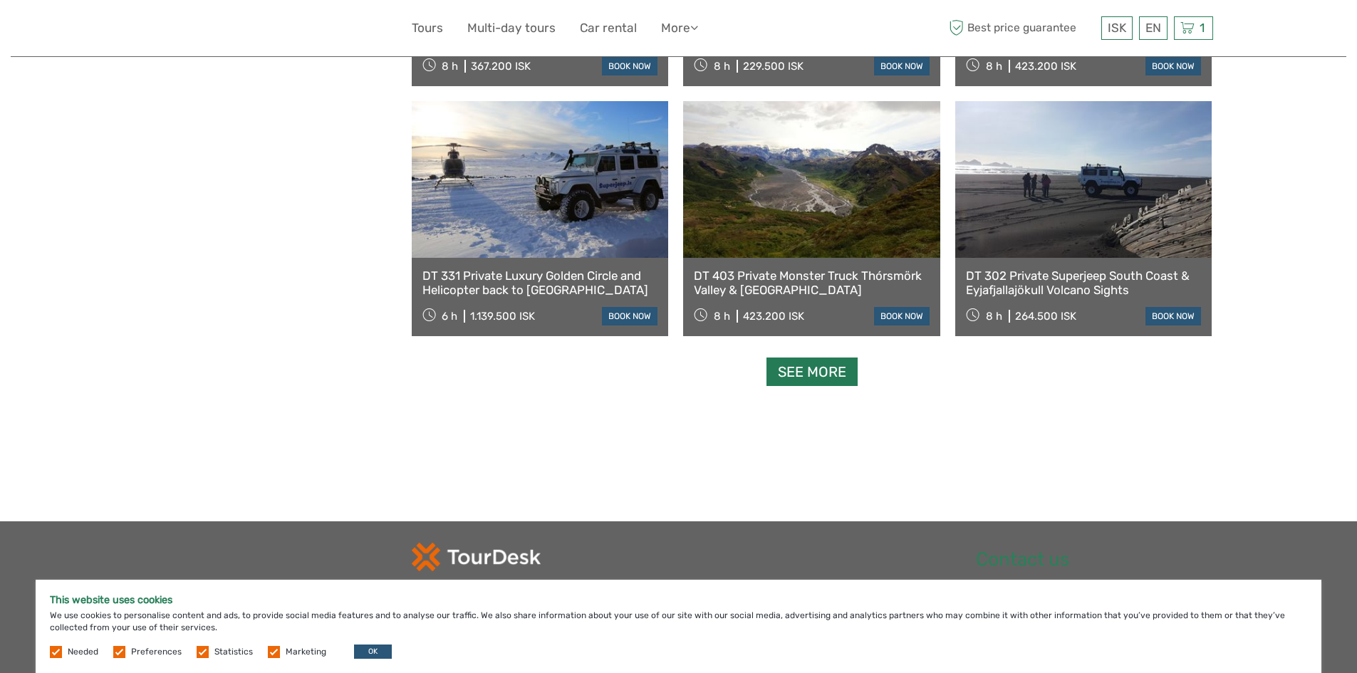
click at [818, 375] on link "See more" at bounding box center [811, 372] width 91 height 29
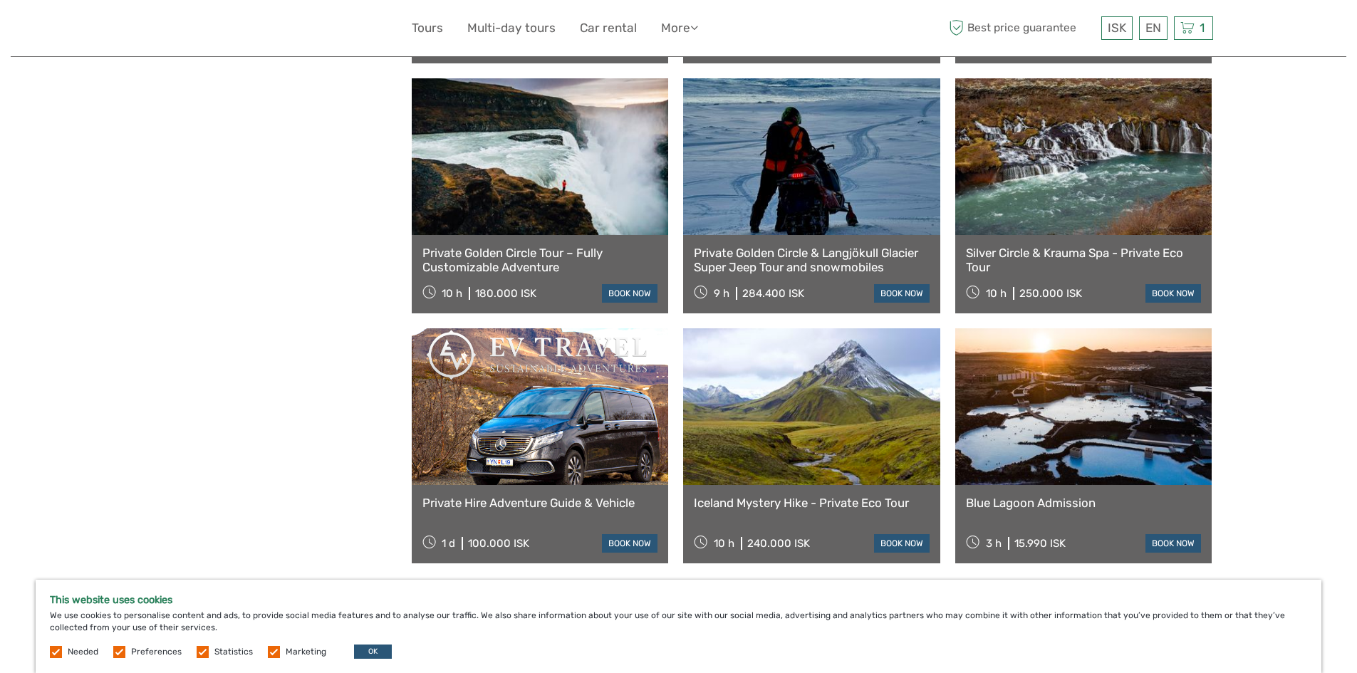
scroll to position [4209, 0]
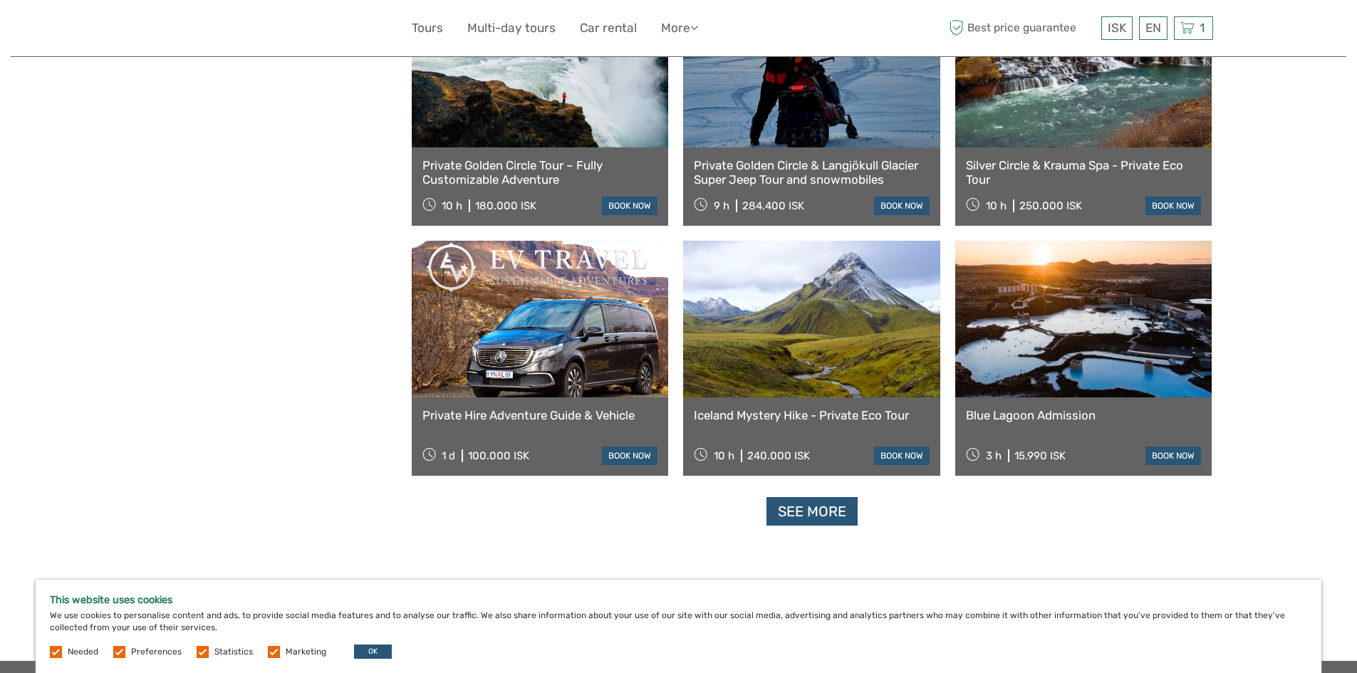
click at [545, 307] on link at bounding box center [540, 319] width 257 height 157
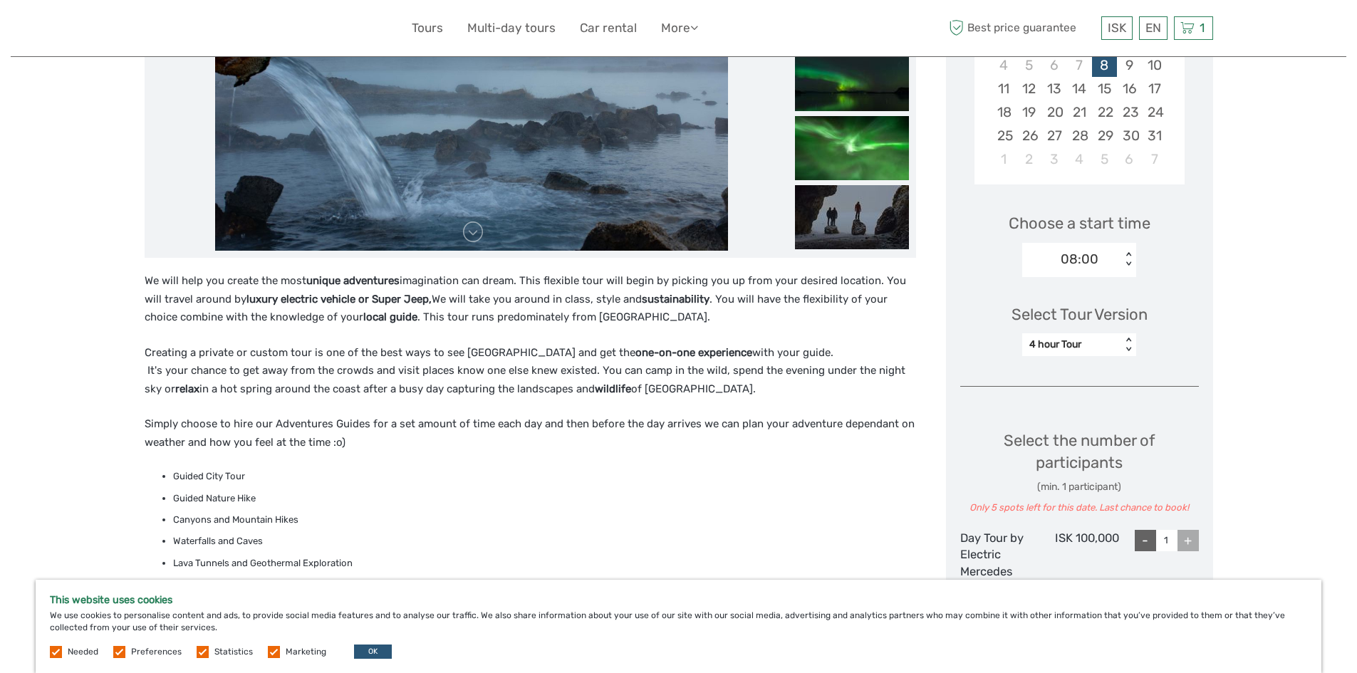
scroll to position [356, 0]
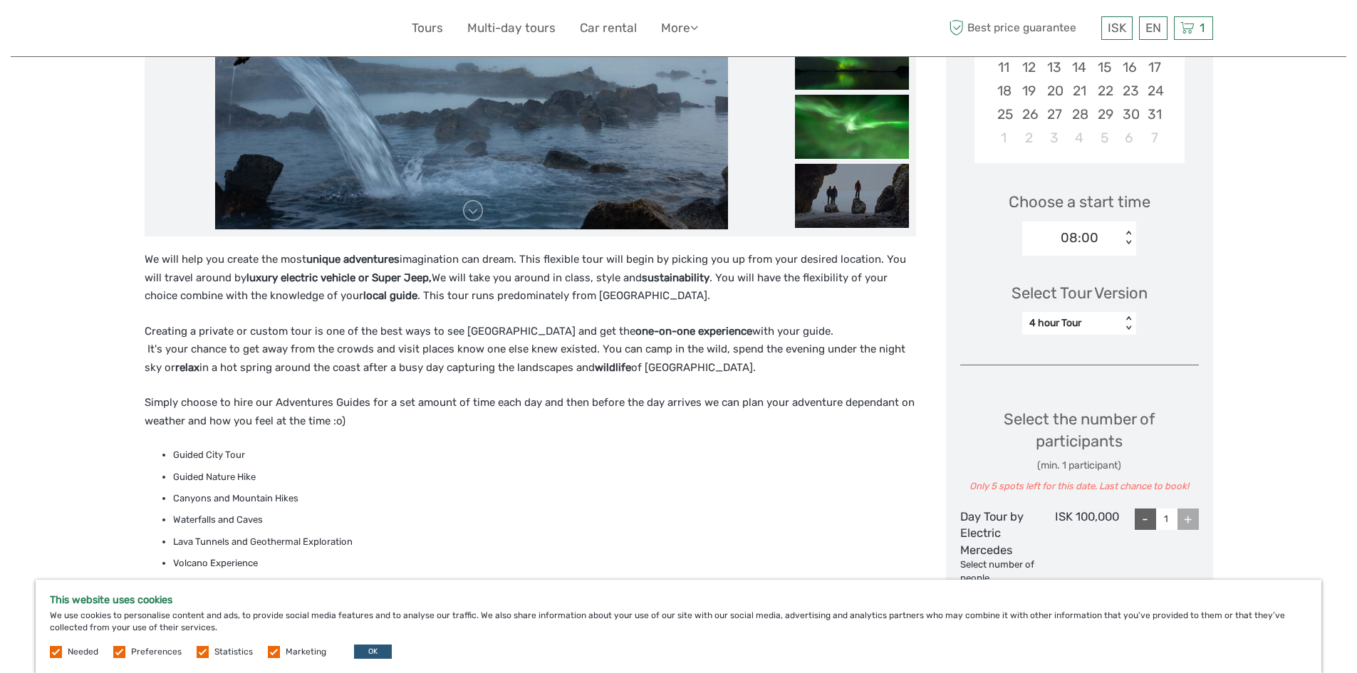
click at [1100, 324] on div "4 hour Tour" at bounding box center [1071, 323] width 85 height 14
click at [1087, 411] on div "6 Hour Tour" at bounding box center [1079, 409] width 100 height 24
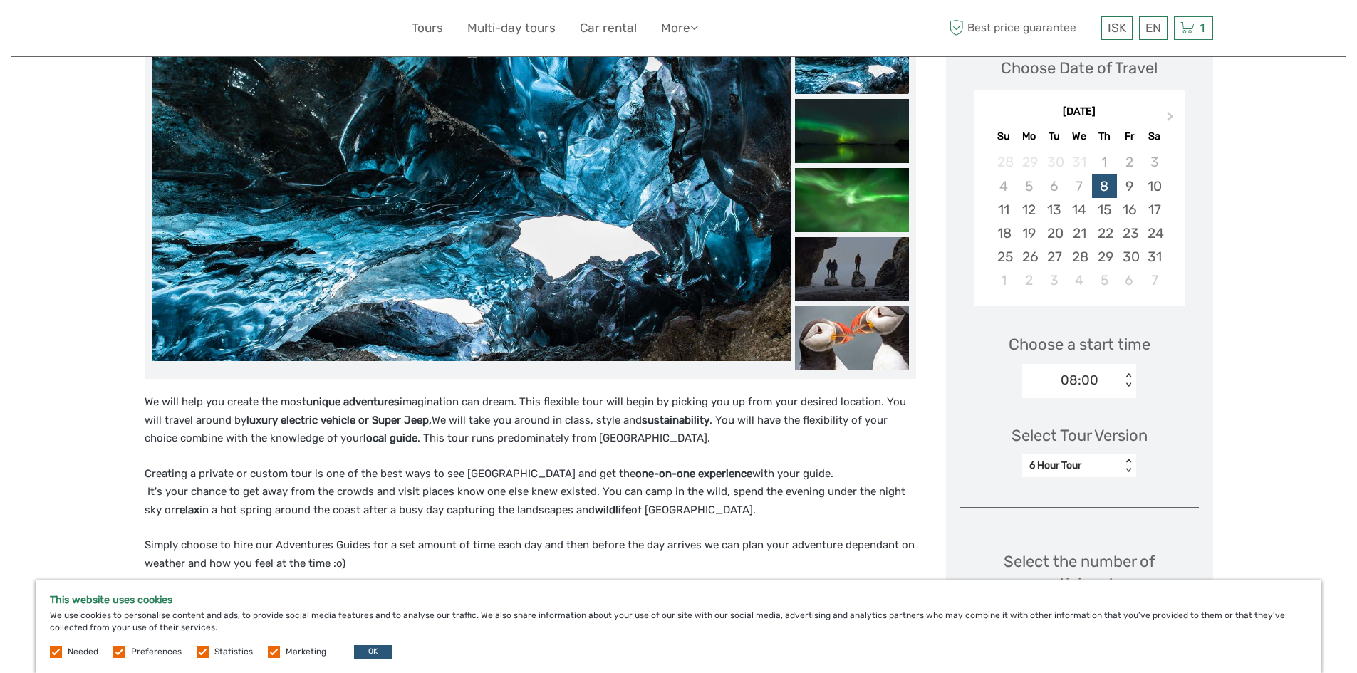
scroll to position [0, 0]
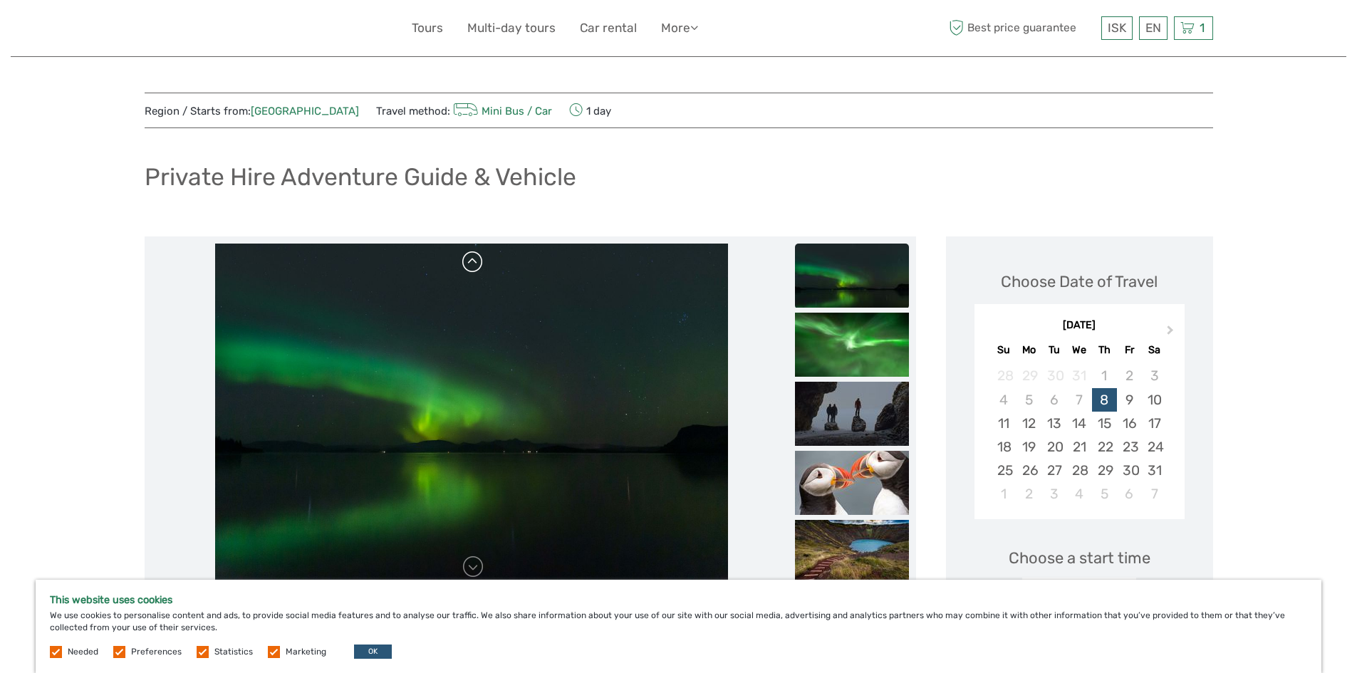
click at [480, 260] on link at bounding box center [473, 262] width 23 height 23
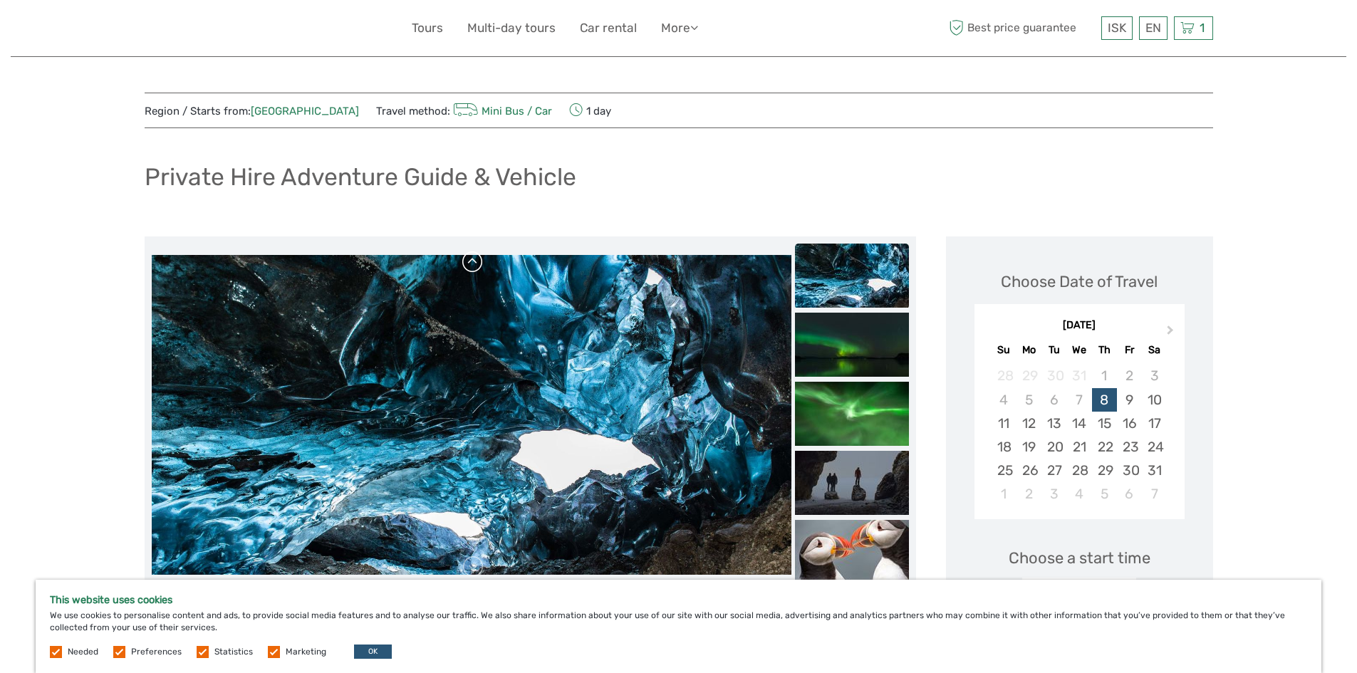
click at [473, 261] on link at bounding box center [473, 262] width 23 height 23
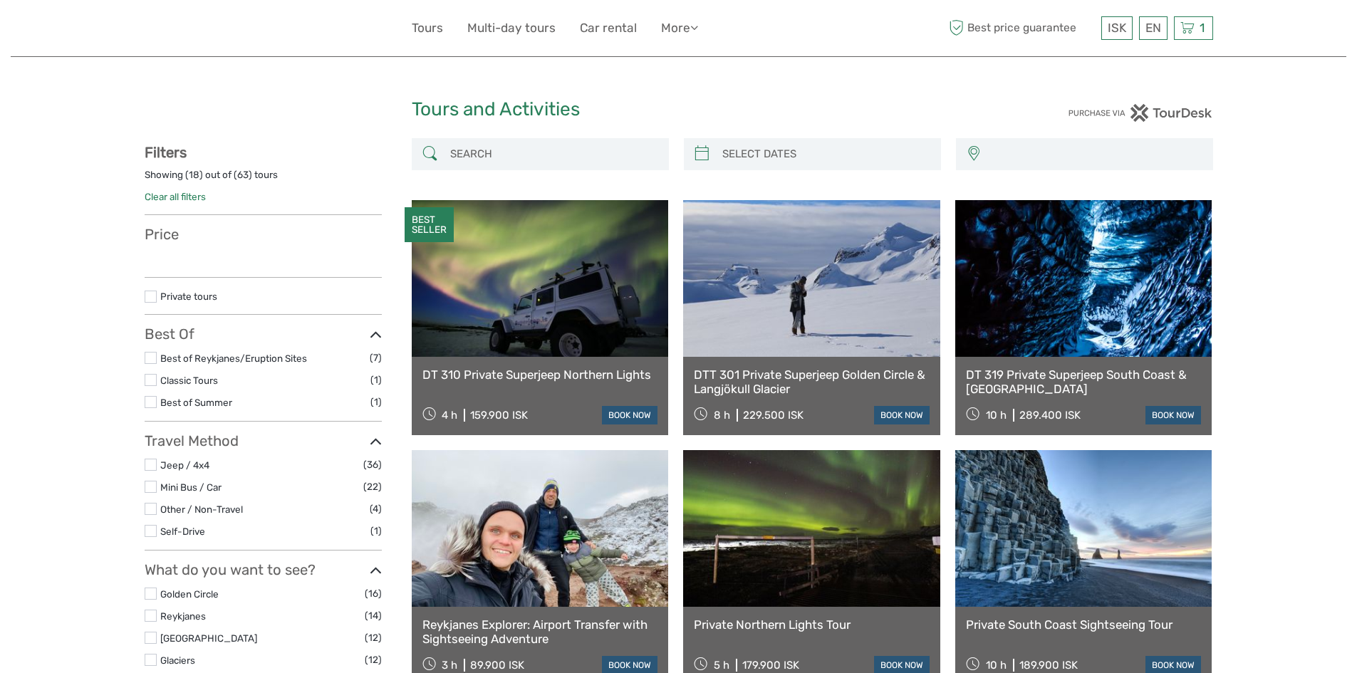
select select
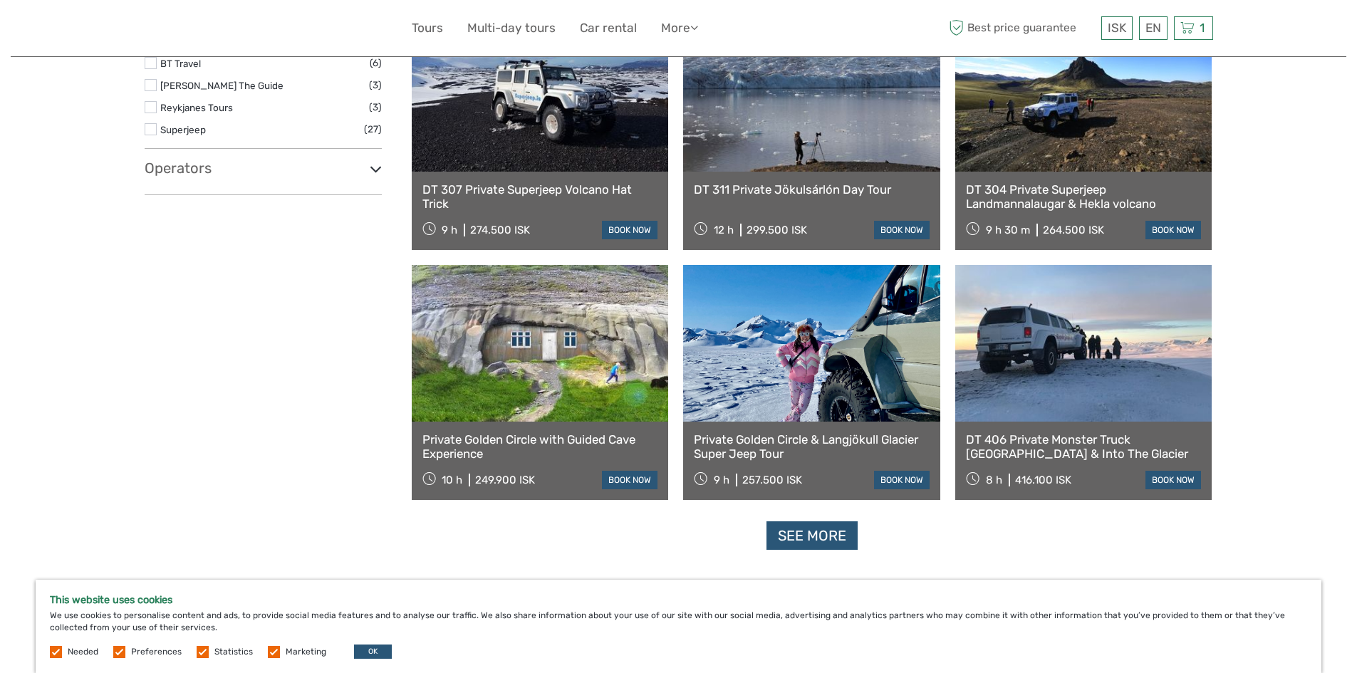
scroll to position [1211, 0]
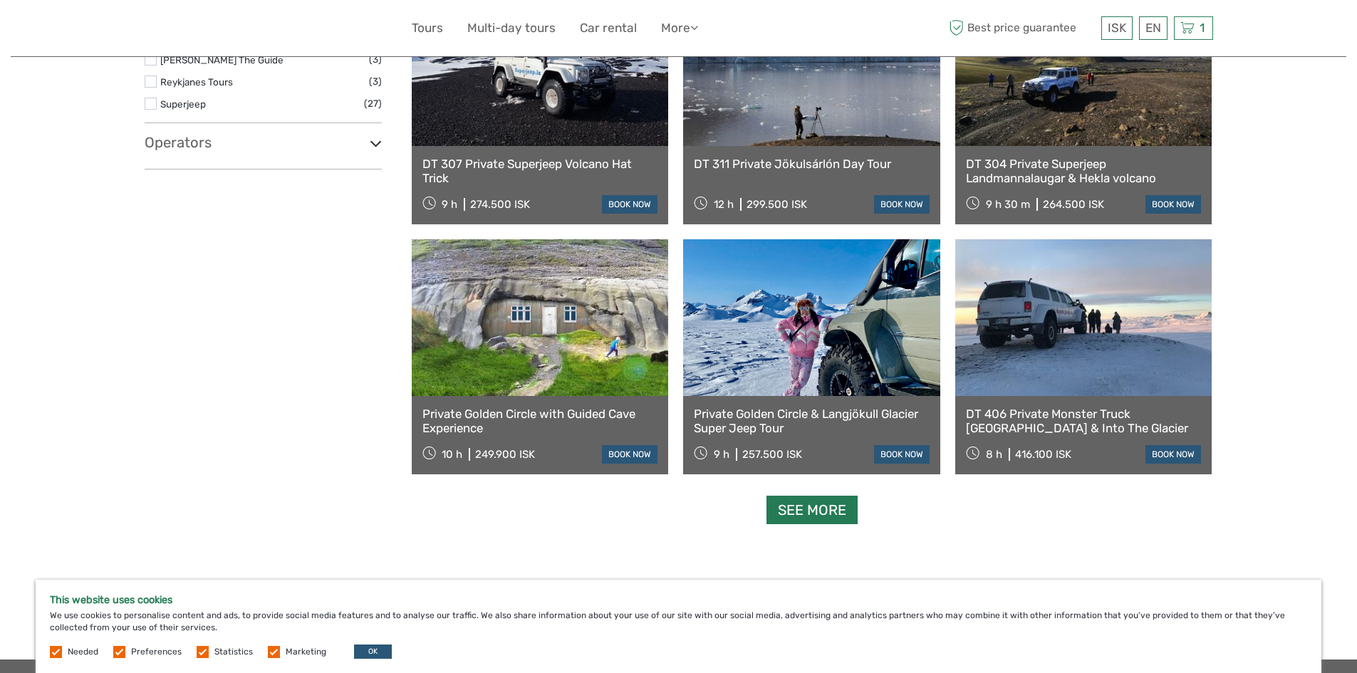
click at [803, 511] on link "See more" at bounding box center [811, 510] width 91 height 29
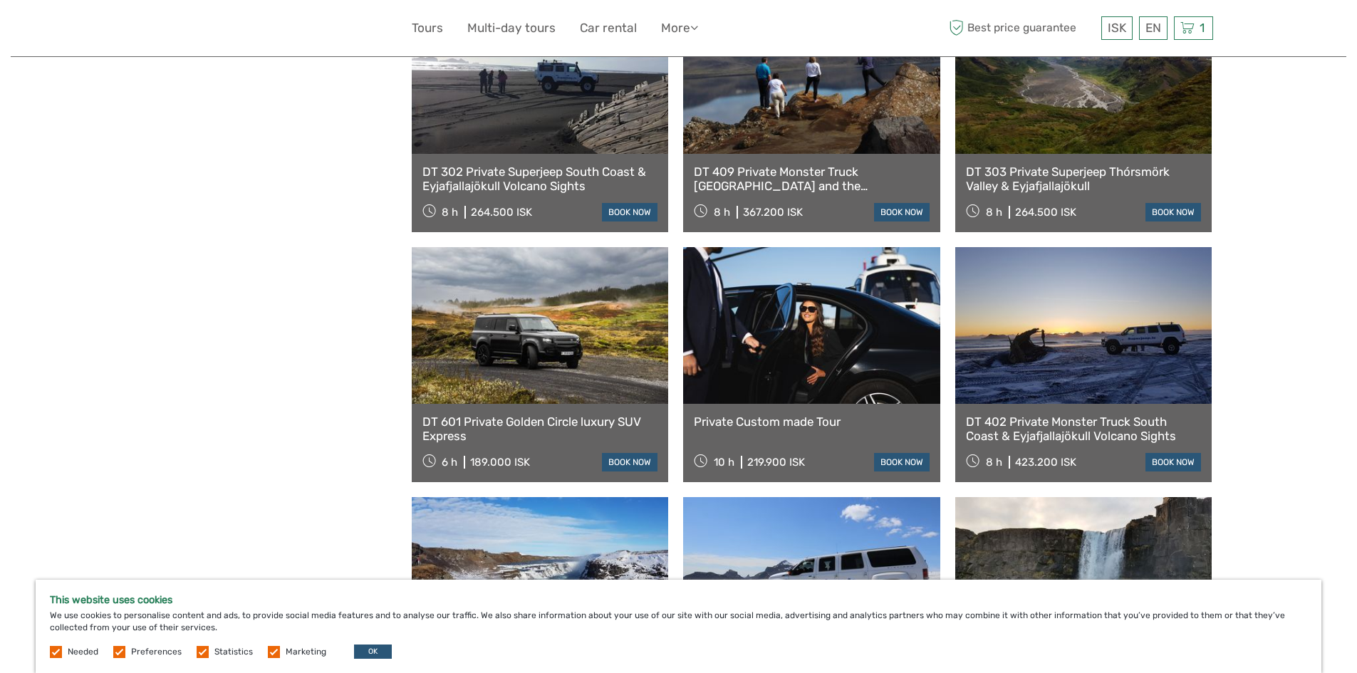
scroll to position [2208, 0]
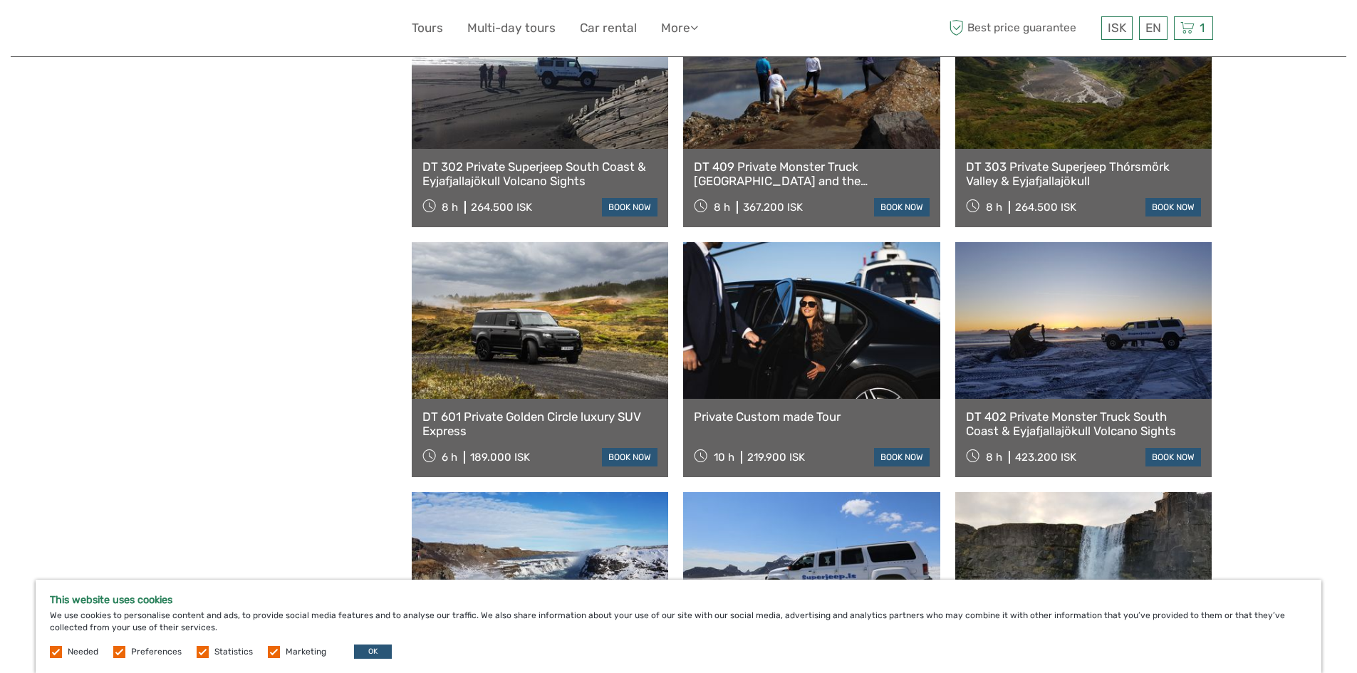
click at [580, 336] on link at bounding box center [540, 320] width 257 height 157
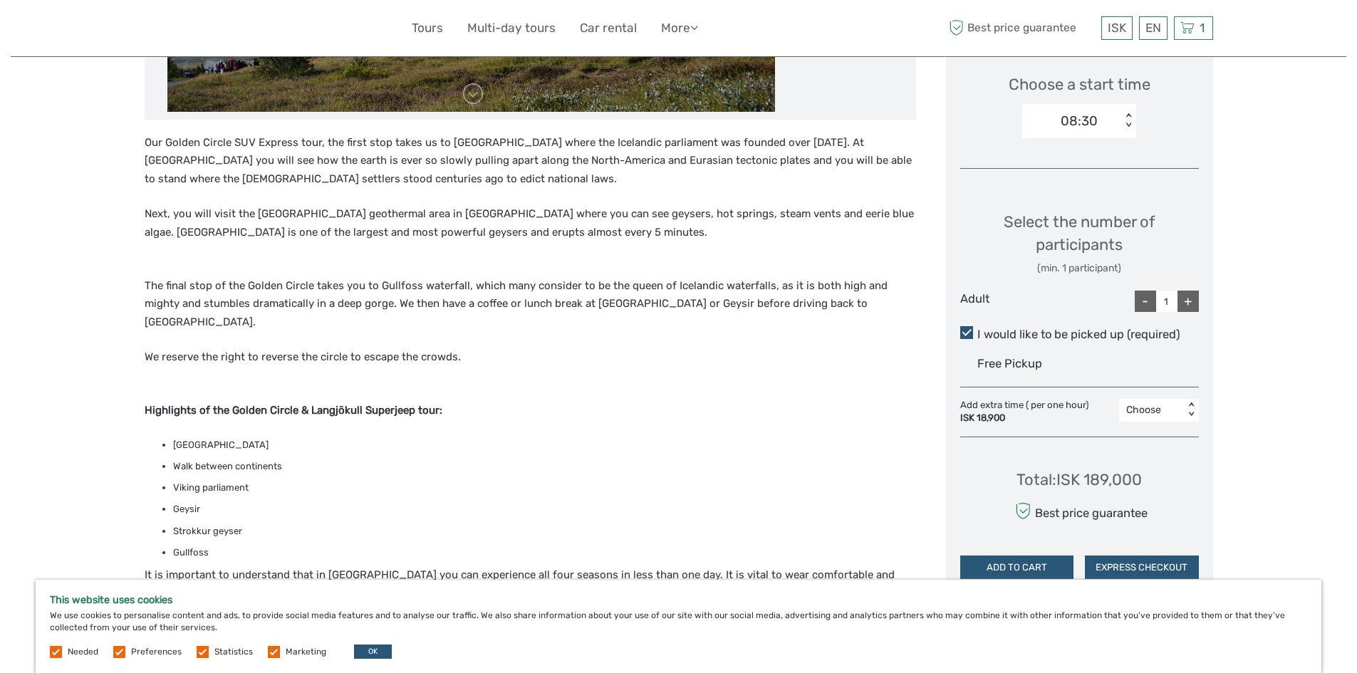
scroll to position [499, 0]
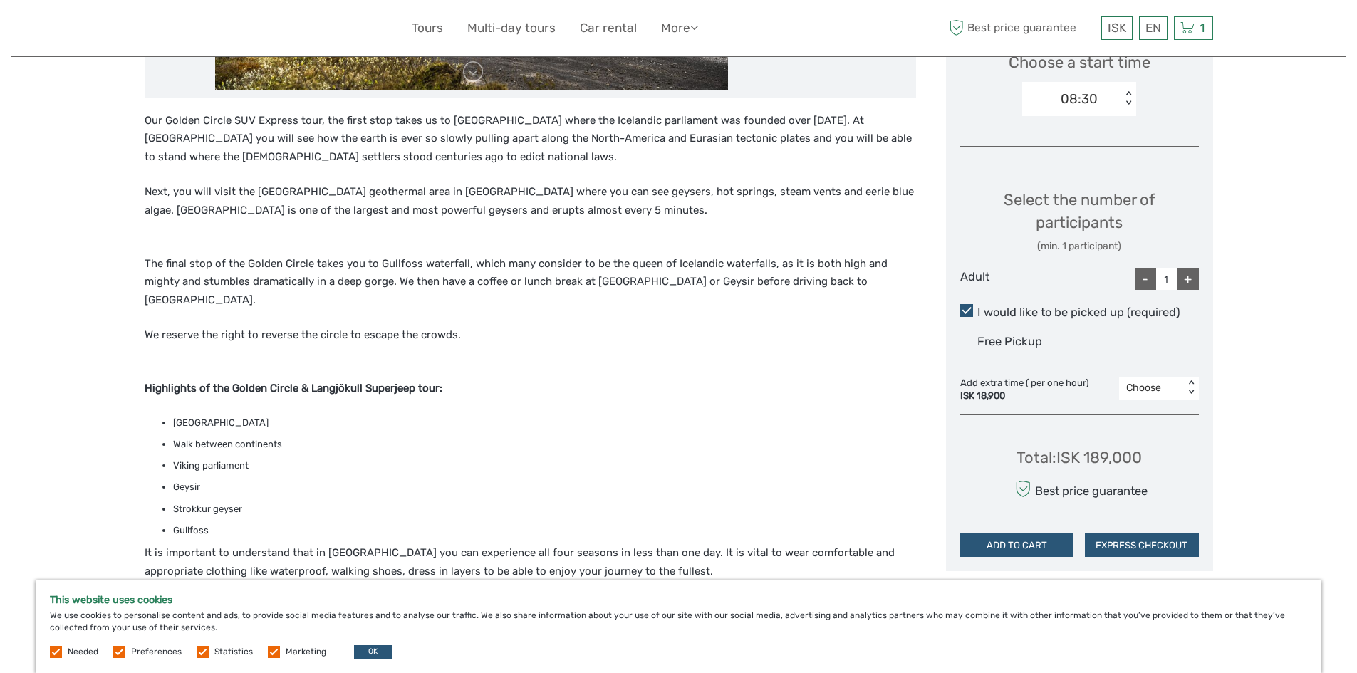
click at [1191, 279] on div "+" at bounding box center [1187, 279] width 21 height 21
type input "4"
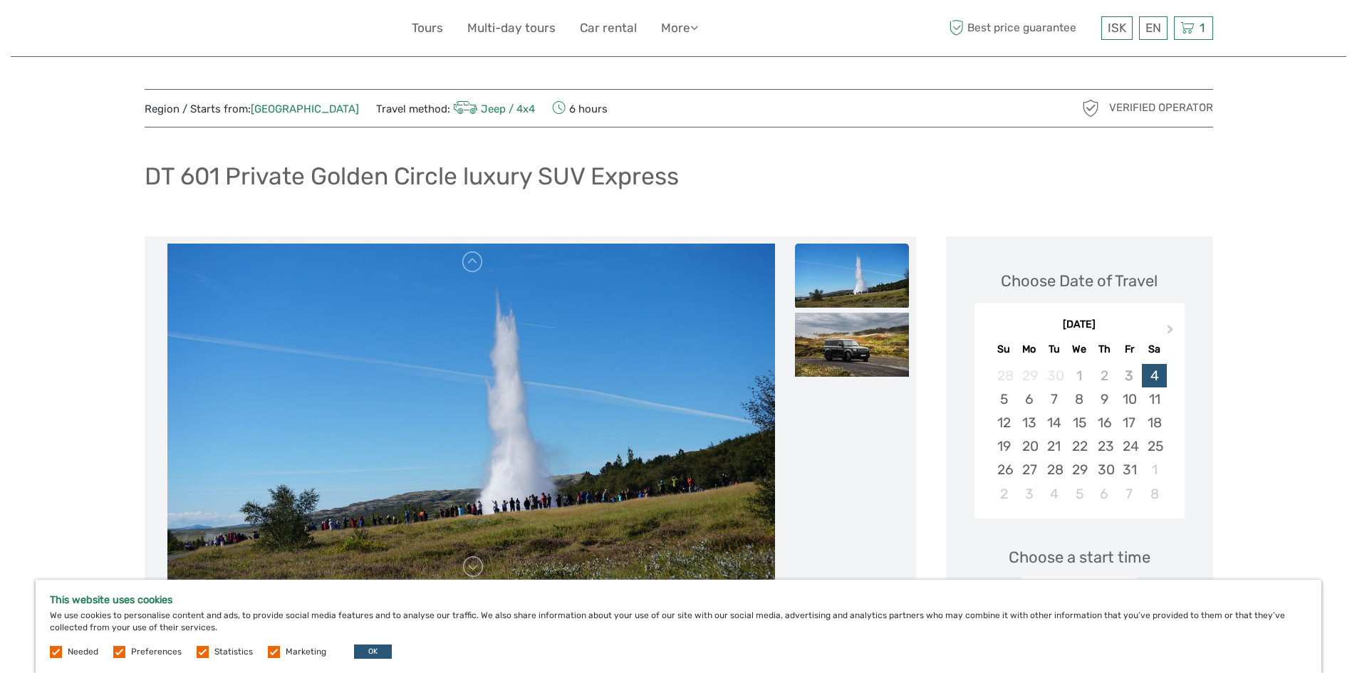
scroll to position [0, 0]
